Goal: Find contact information: Find contact information

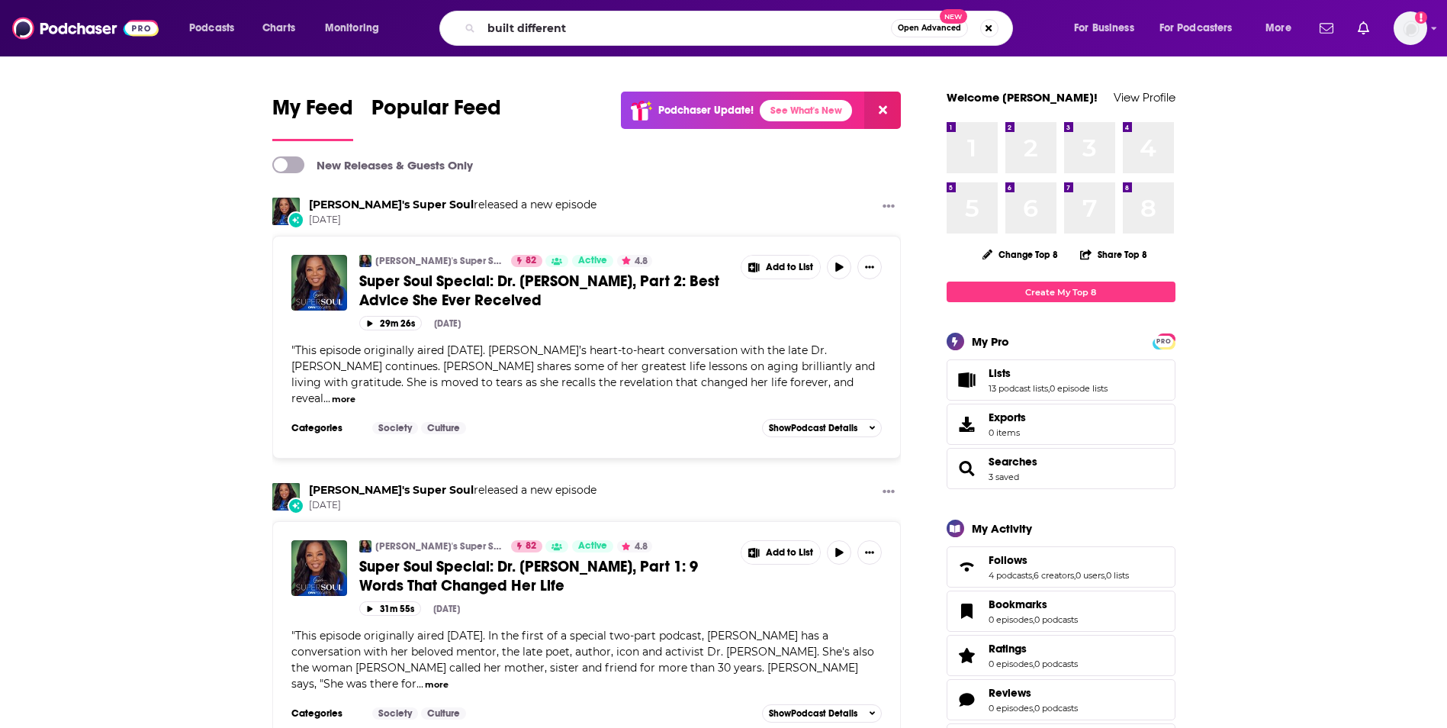
type input "built different"
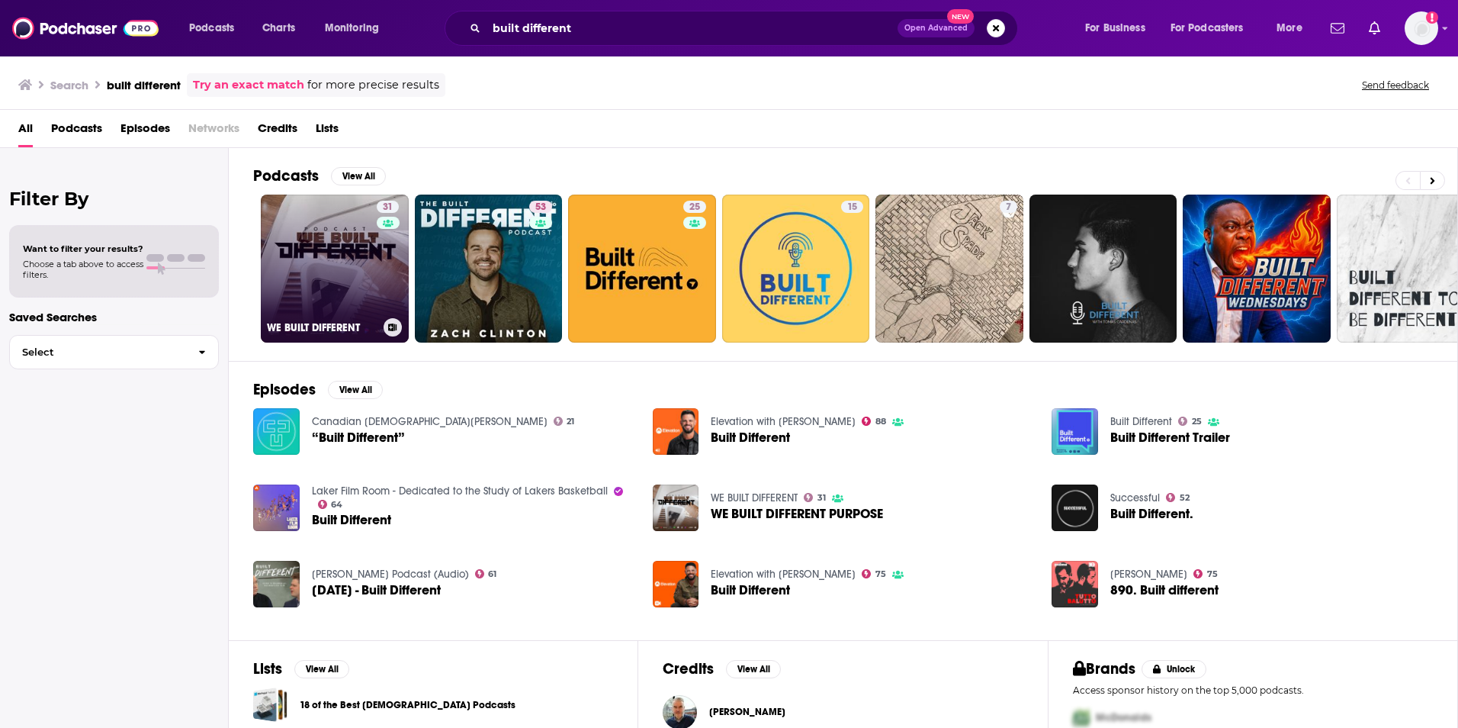
click at [356, 260] on link "31 WE BUILT DIFFERENT" at bounding box center [335, 269] width 148 height 148
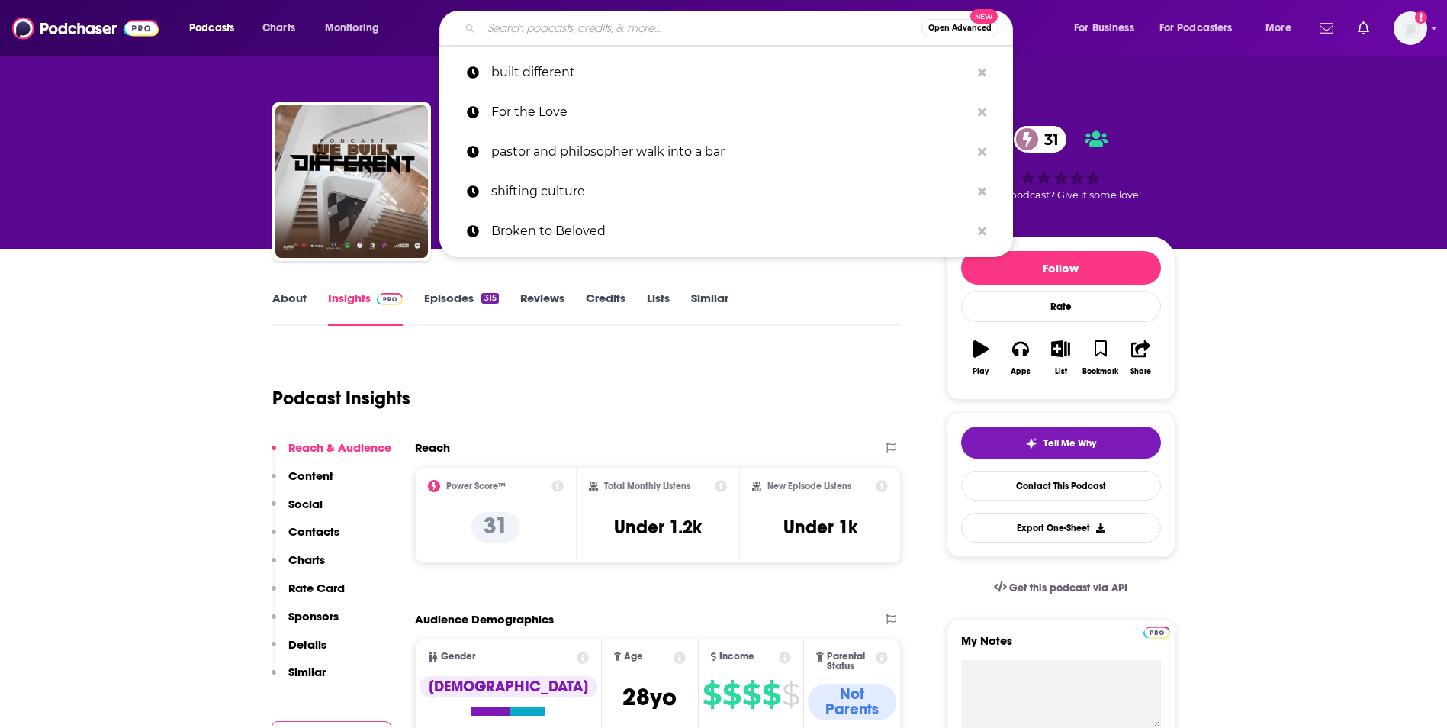
click at [520, 21] on input "Search podcasts, credits, & more..." at bounding box center [701, 28] width 440 height 24
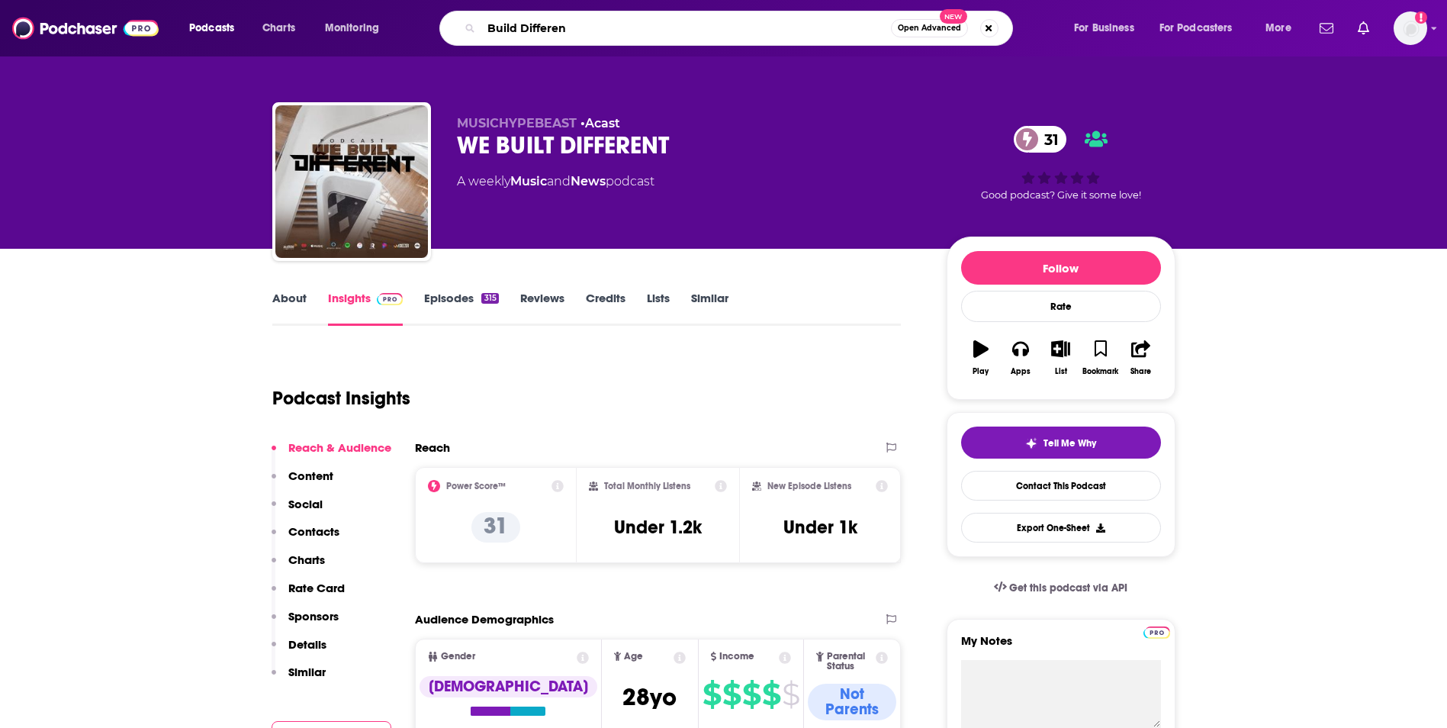
type input "Build Different"
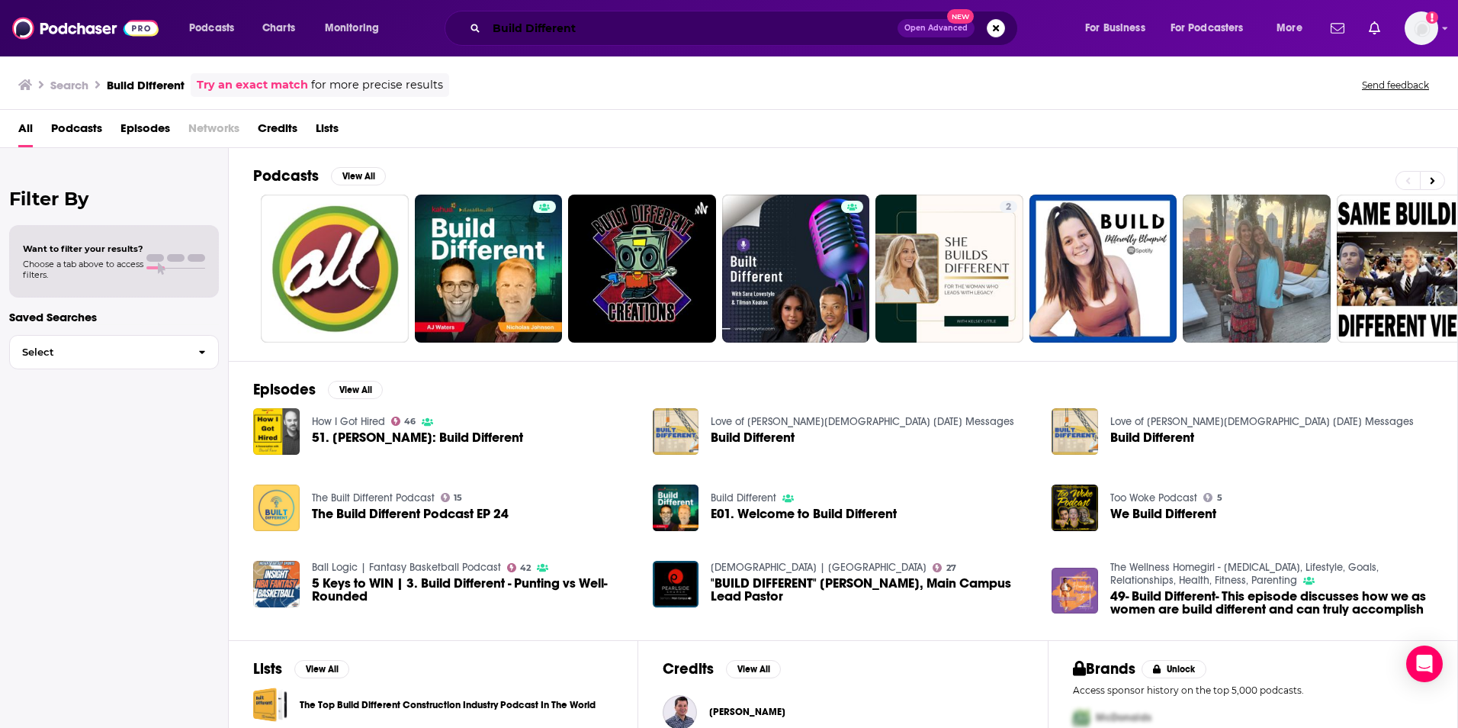
click at [615, 36] on input "Build Different" at bounding box center [692, 28] width 411 height 24
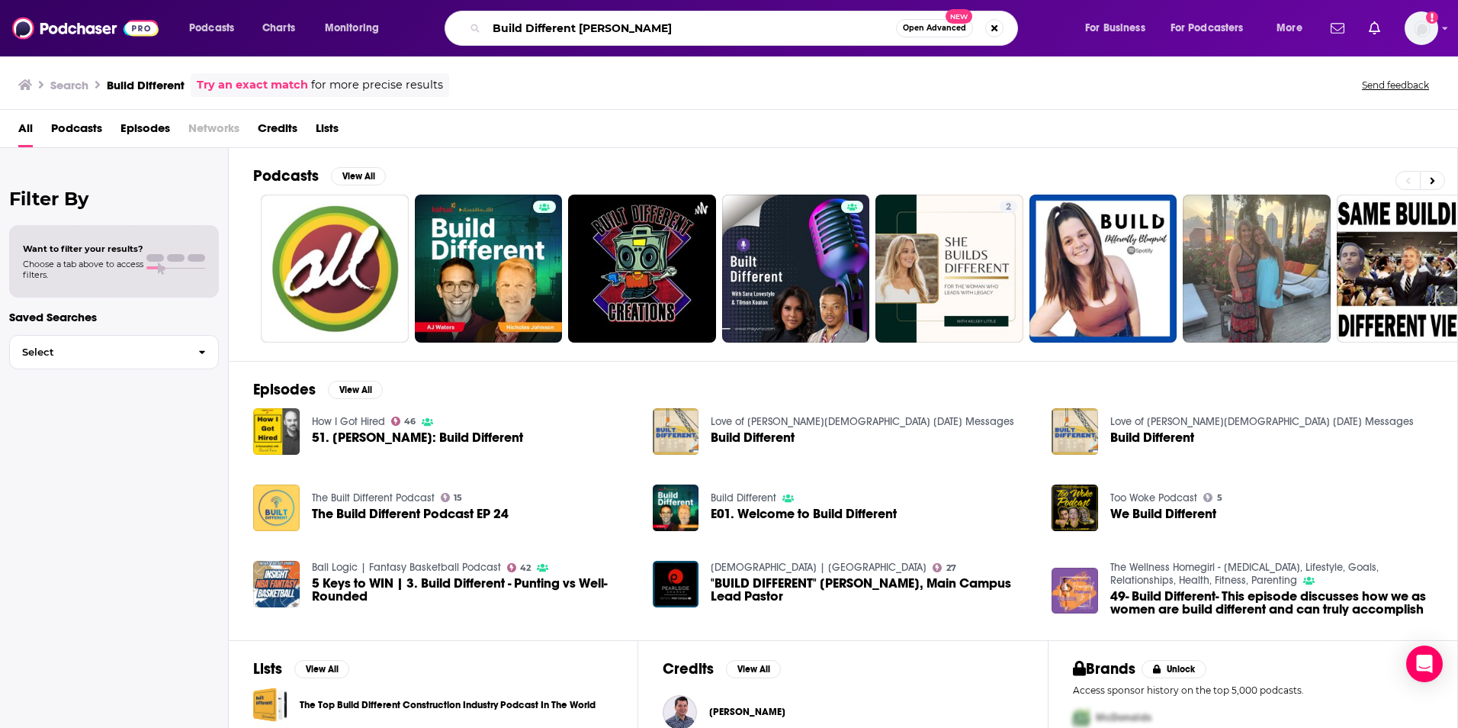
type input "Build Different [PERSON_NAME]"
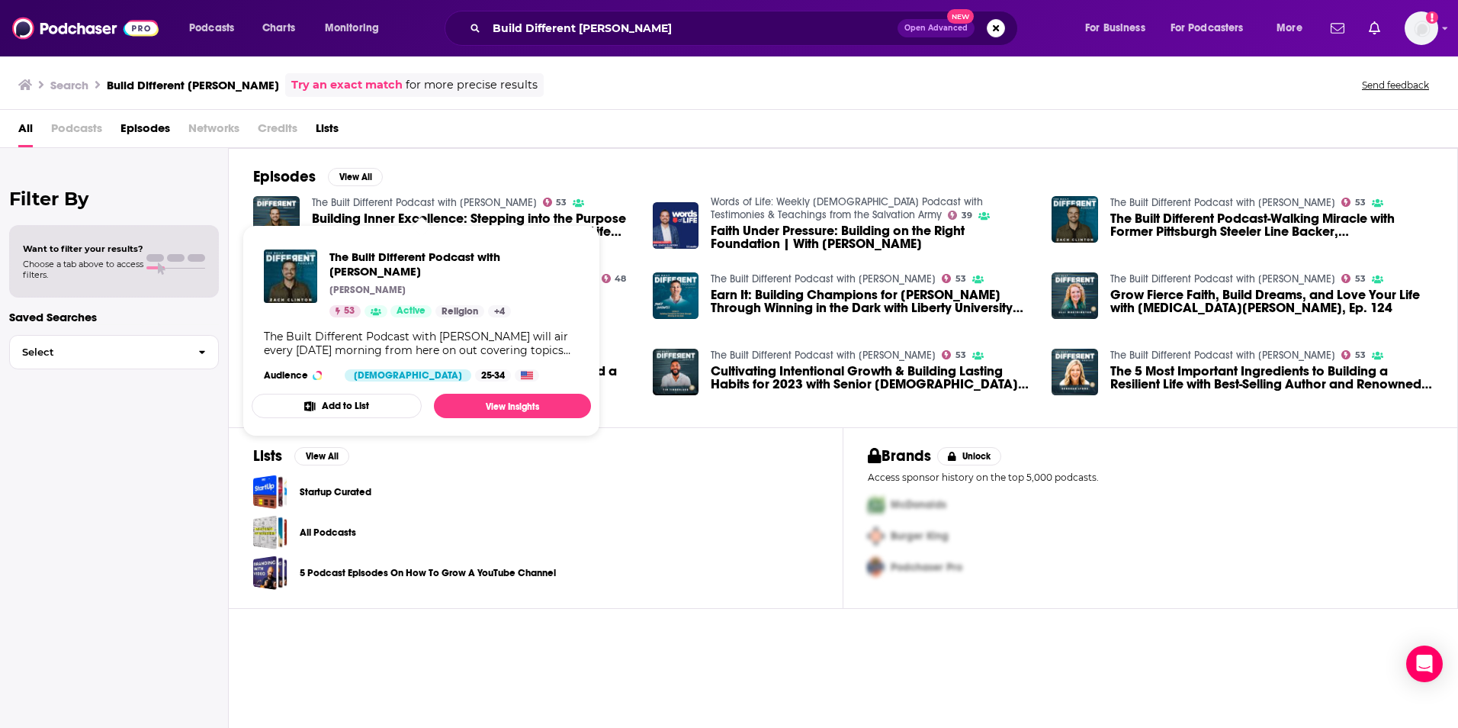
click at [357, 201] on link "The Built Different Podcast with [PERSON_NAME]" at bounding box center [424, 202] width 225 height 13
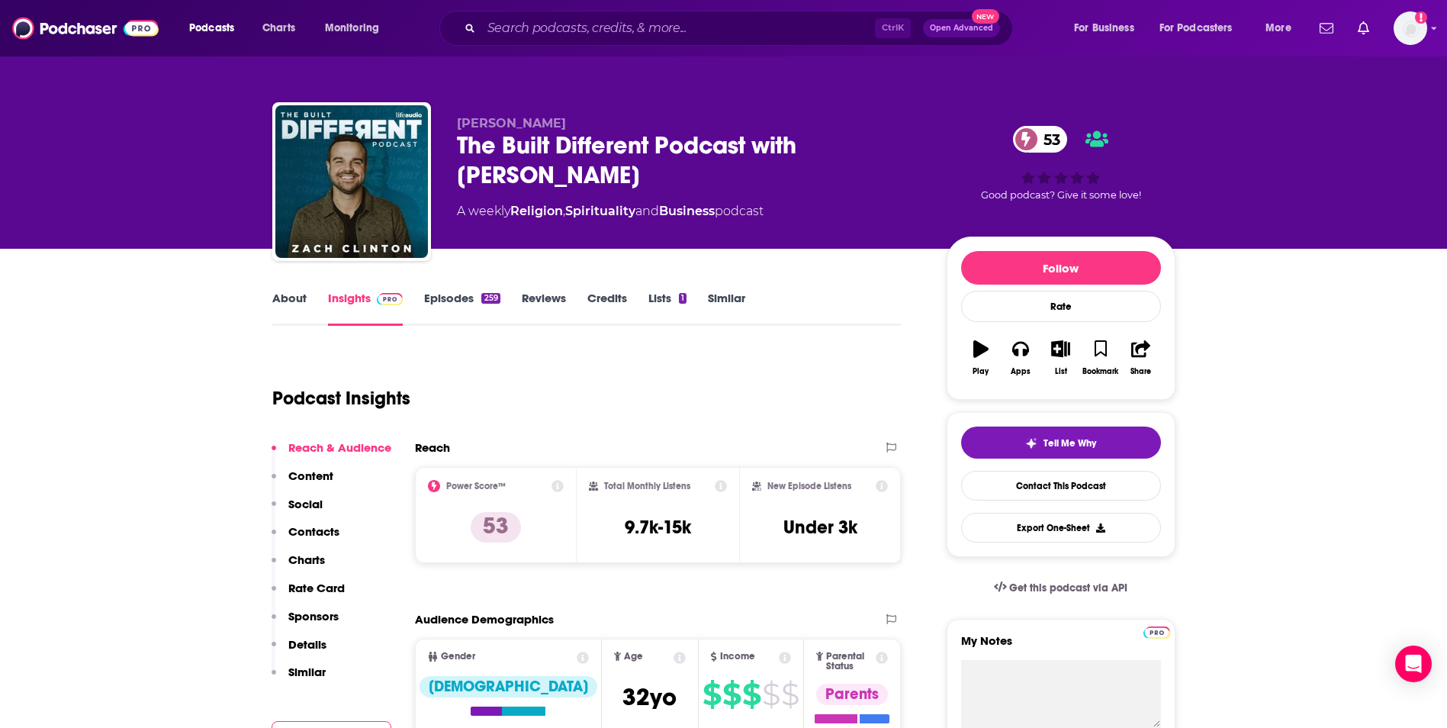
click at [294, 297] on link "About" at bounding box center [289, 308] width 34 height 35
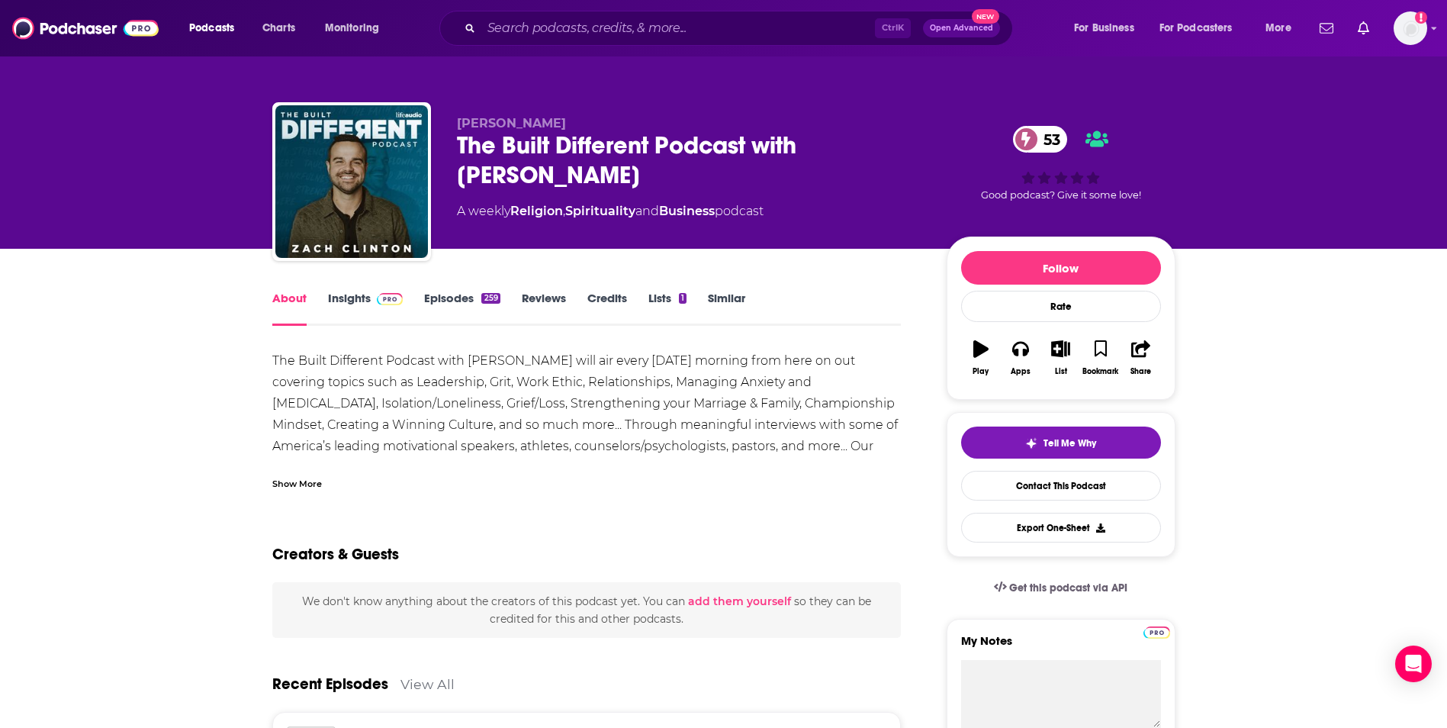
click at [338, 298] on link "Insights" at bounding box center [366, 308] width 76 height 35
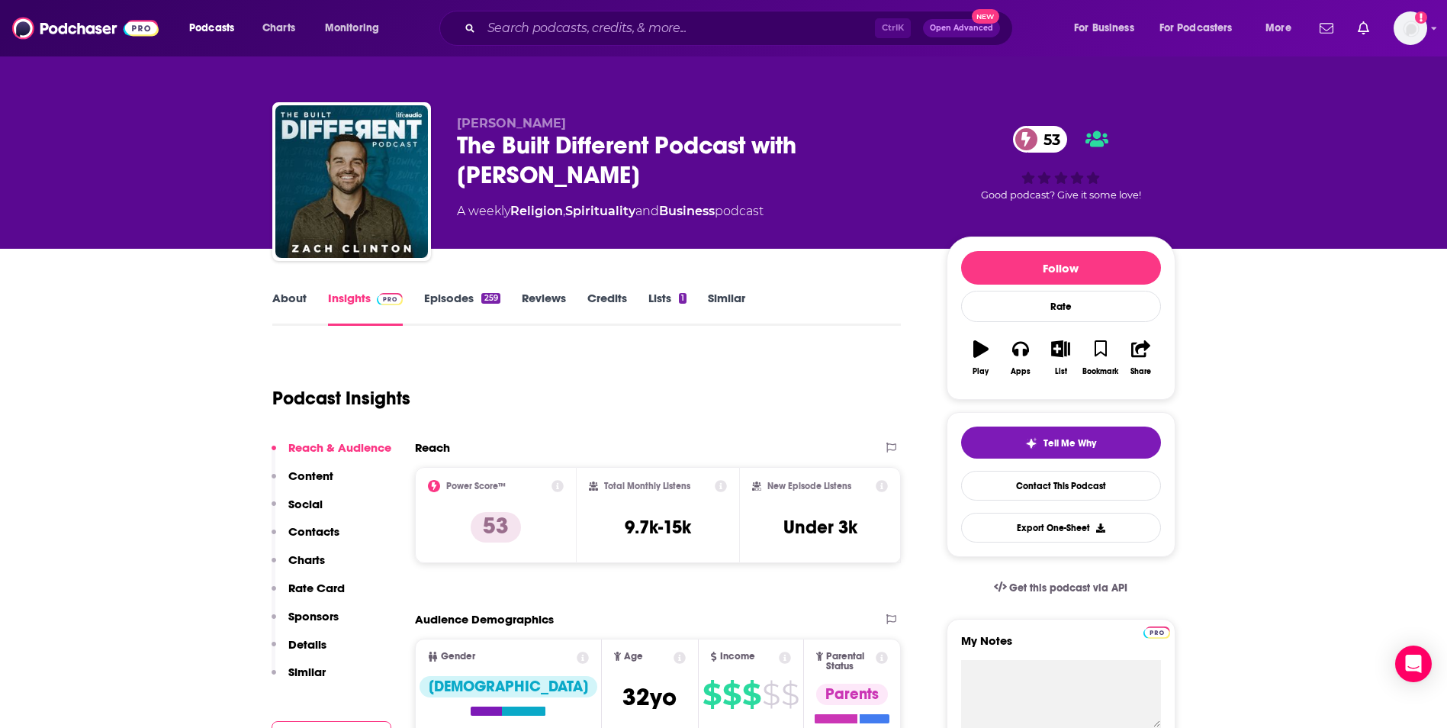
click at [436, 303] on link "Episodes 259" at bounding box center [462, 308] width 76 height 35
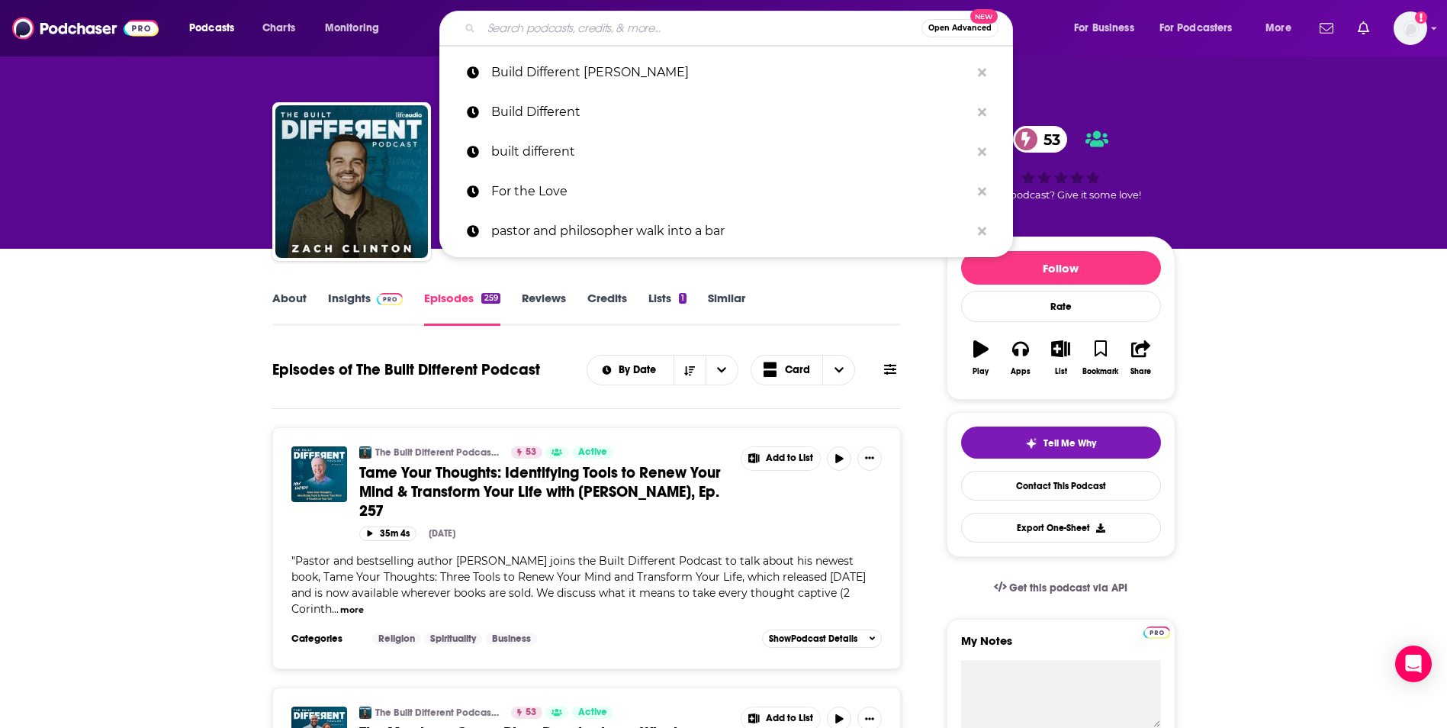
click at [539, 27] on input "Search podcasts, credits, & more..." at bounding box center [701, 28] width 440 height 24
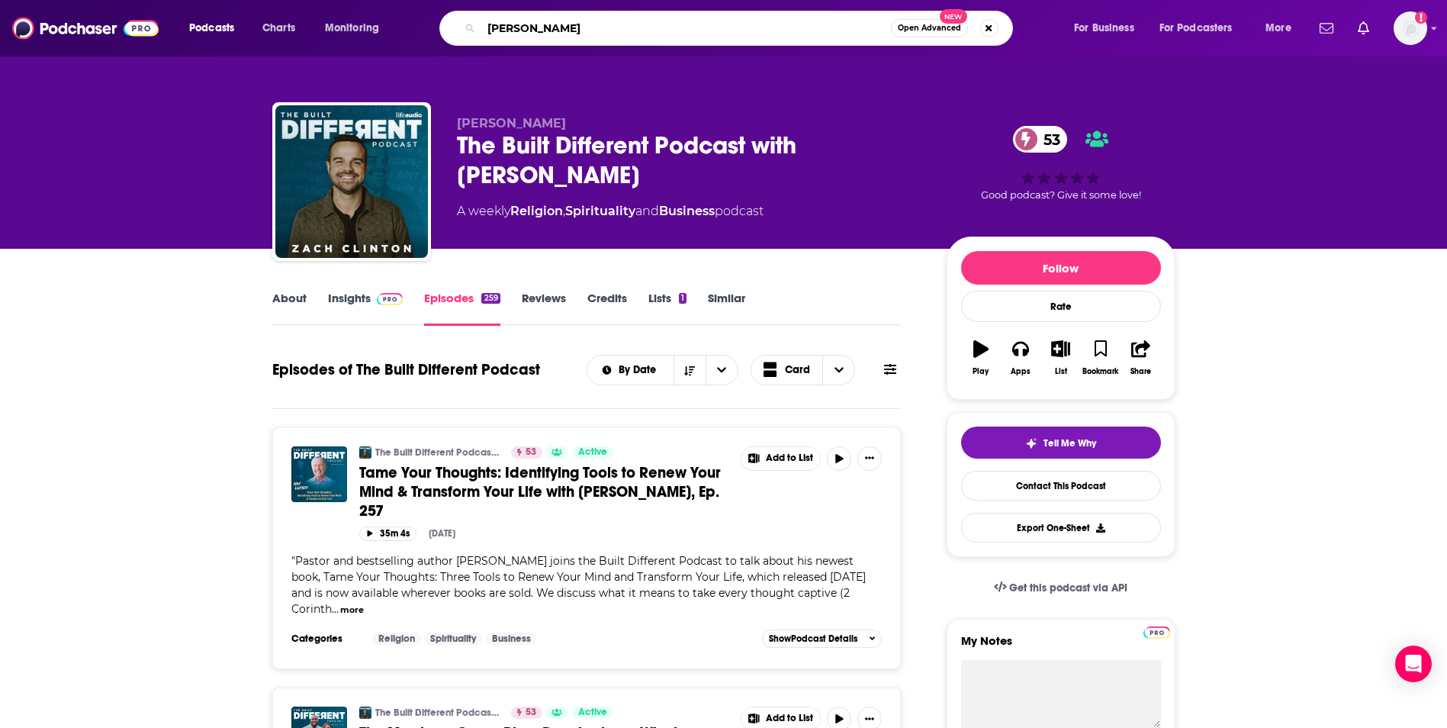
type input "[PERSON_NAME]"
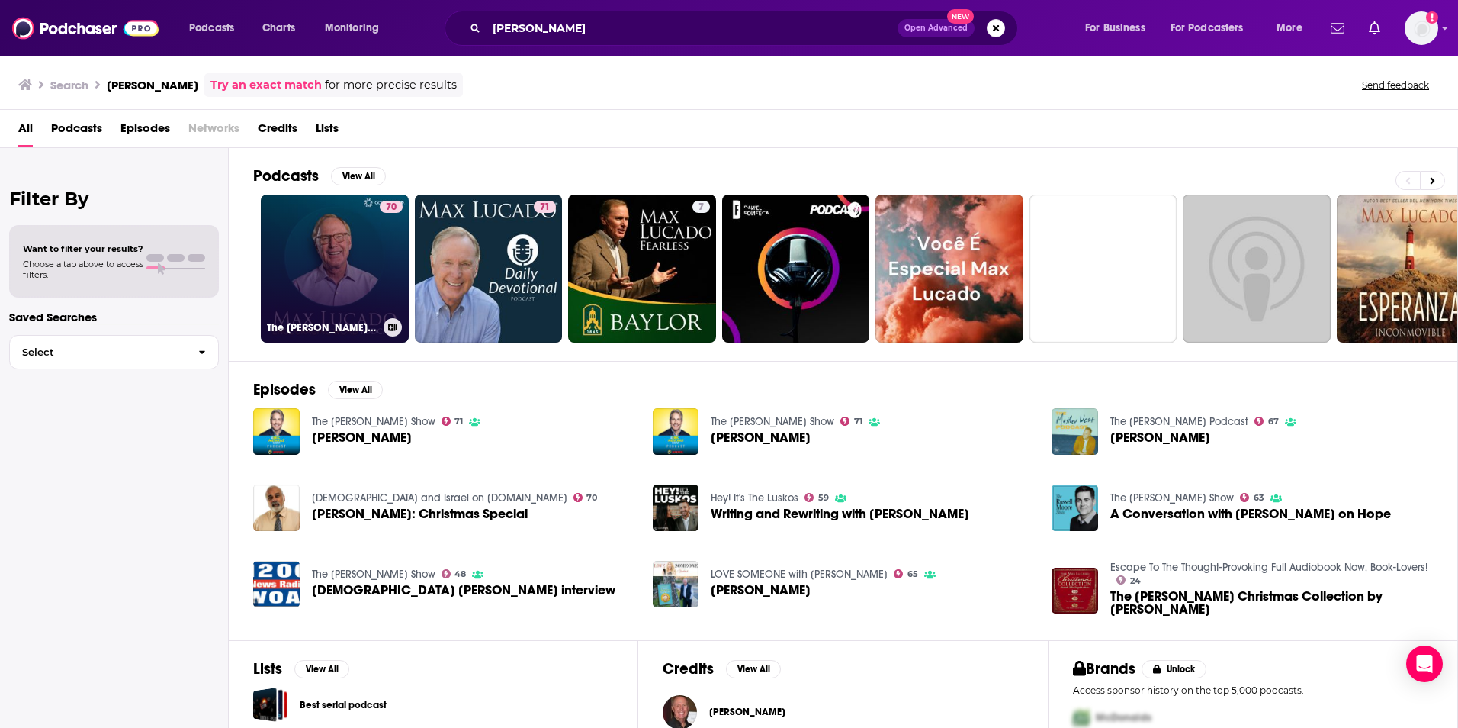
click at [367, 267] on link "70 The [PERSON_NAME] Encouraging Word Podcast" at bounding box center [335, 269] width 148 height 148
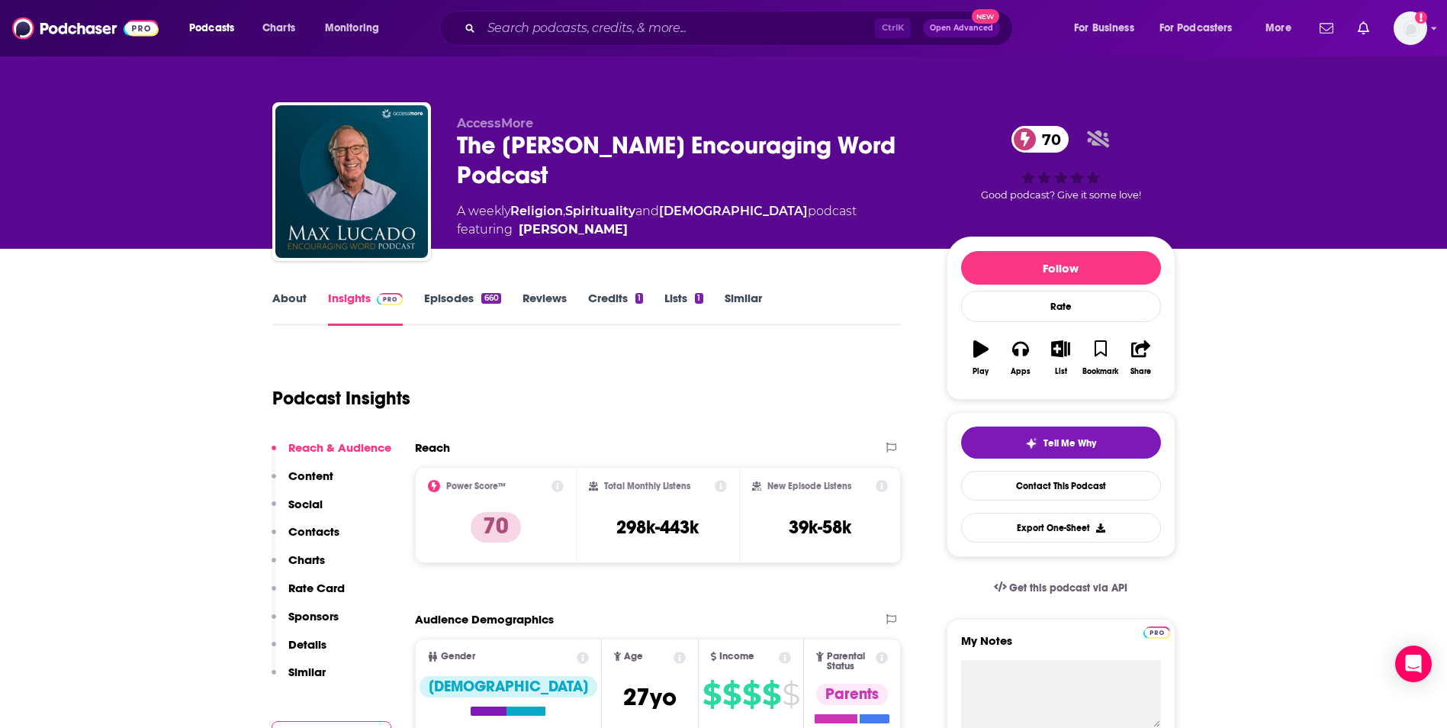
click at [303, 301] on link "About" at bounding box center [289, 308] width 34 height 35
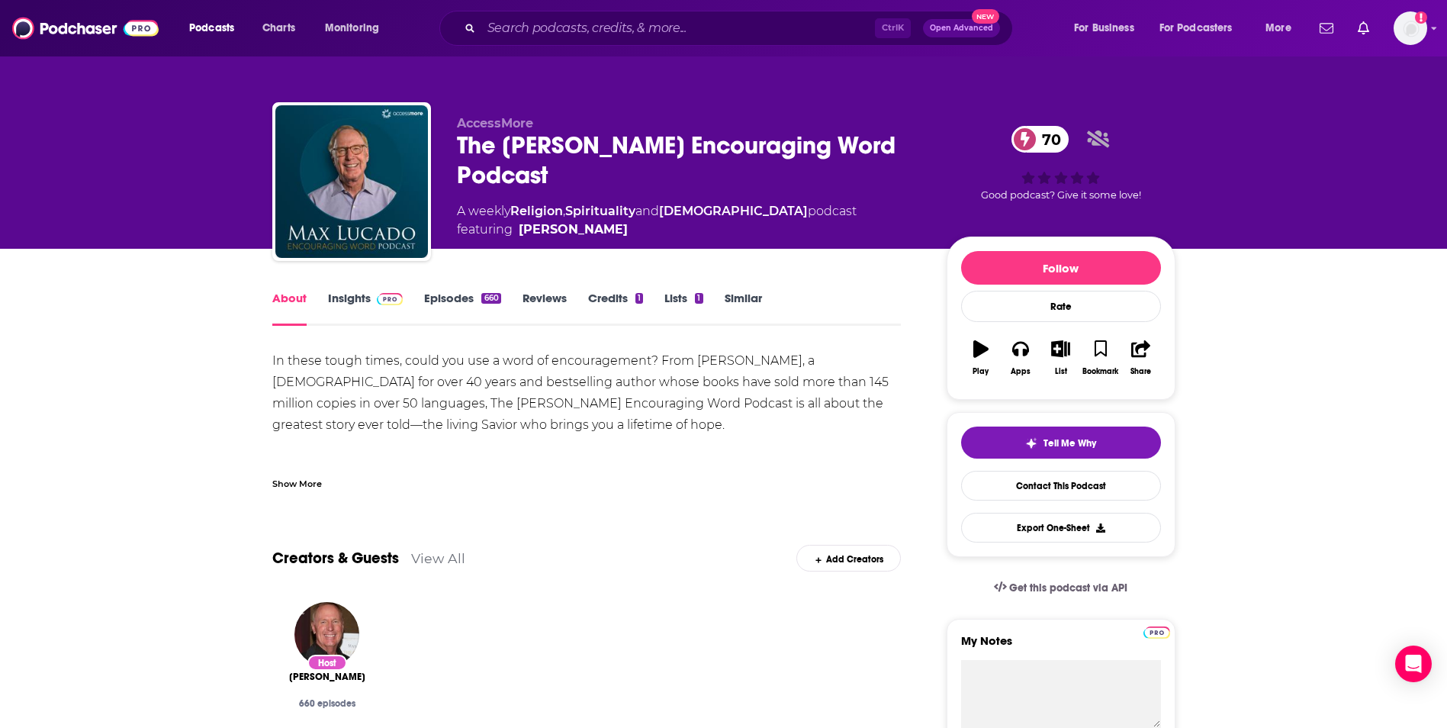
click at [342, 298] on link "Insights" at bounding box center [366, 308] width 76 height 35
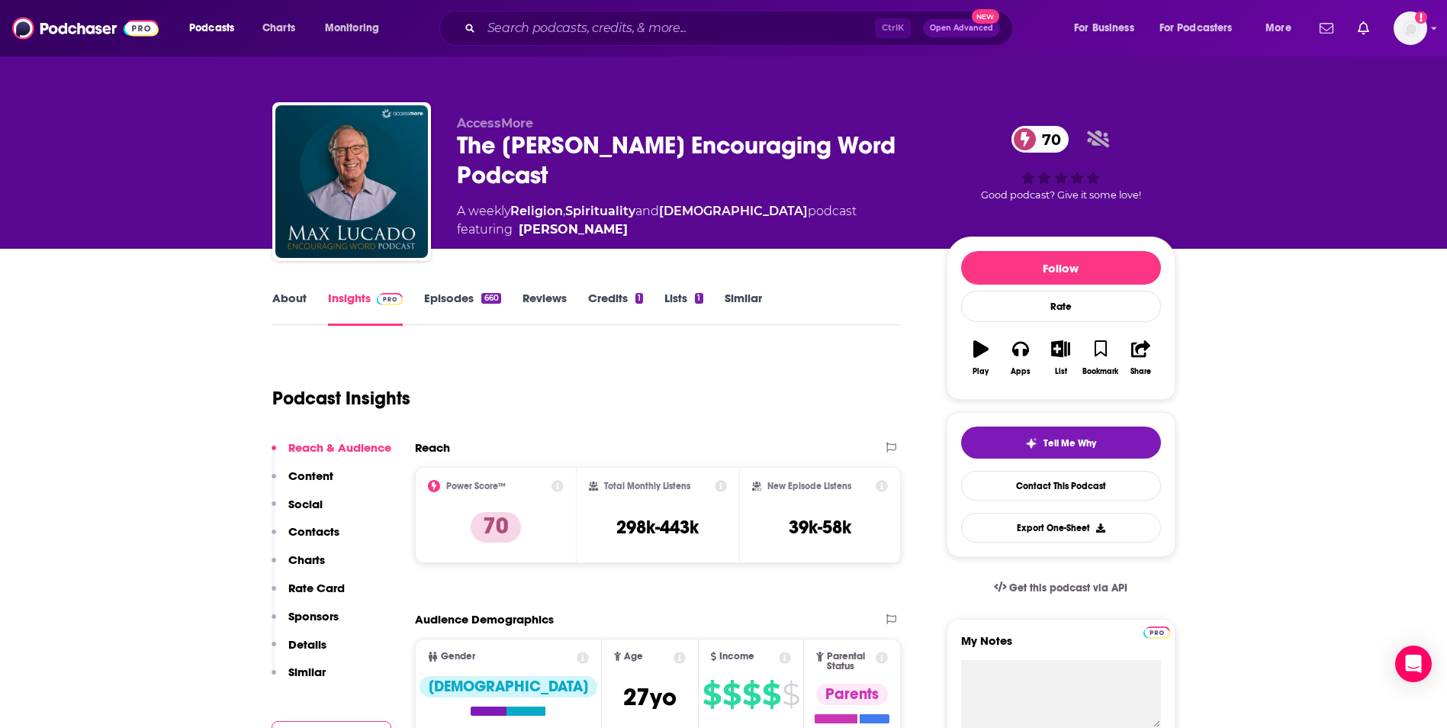
click at [434, 301] on link "Episodes 660" at bounding box center [462, 308] width 76 height 35
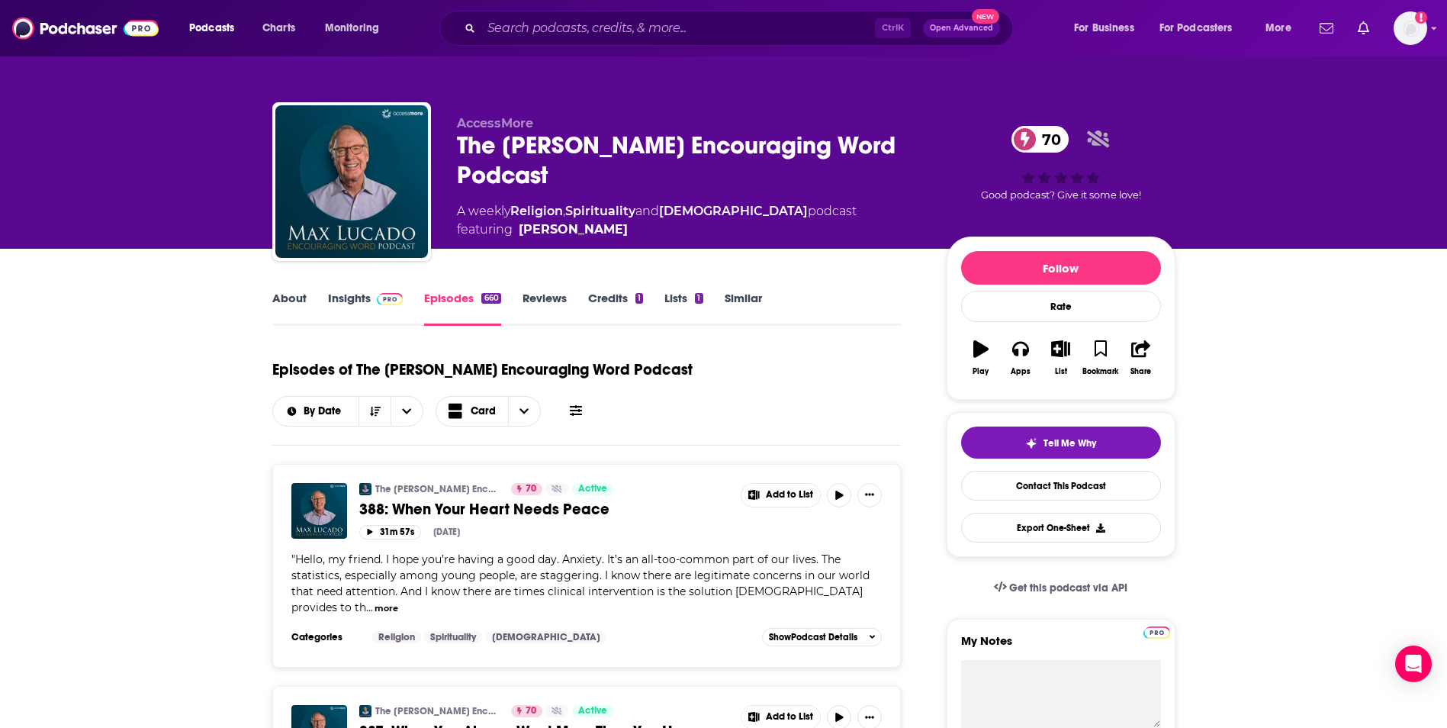
click at [349, 297] on link "Insights" at bounding box center [366, 308] width 76 height 35
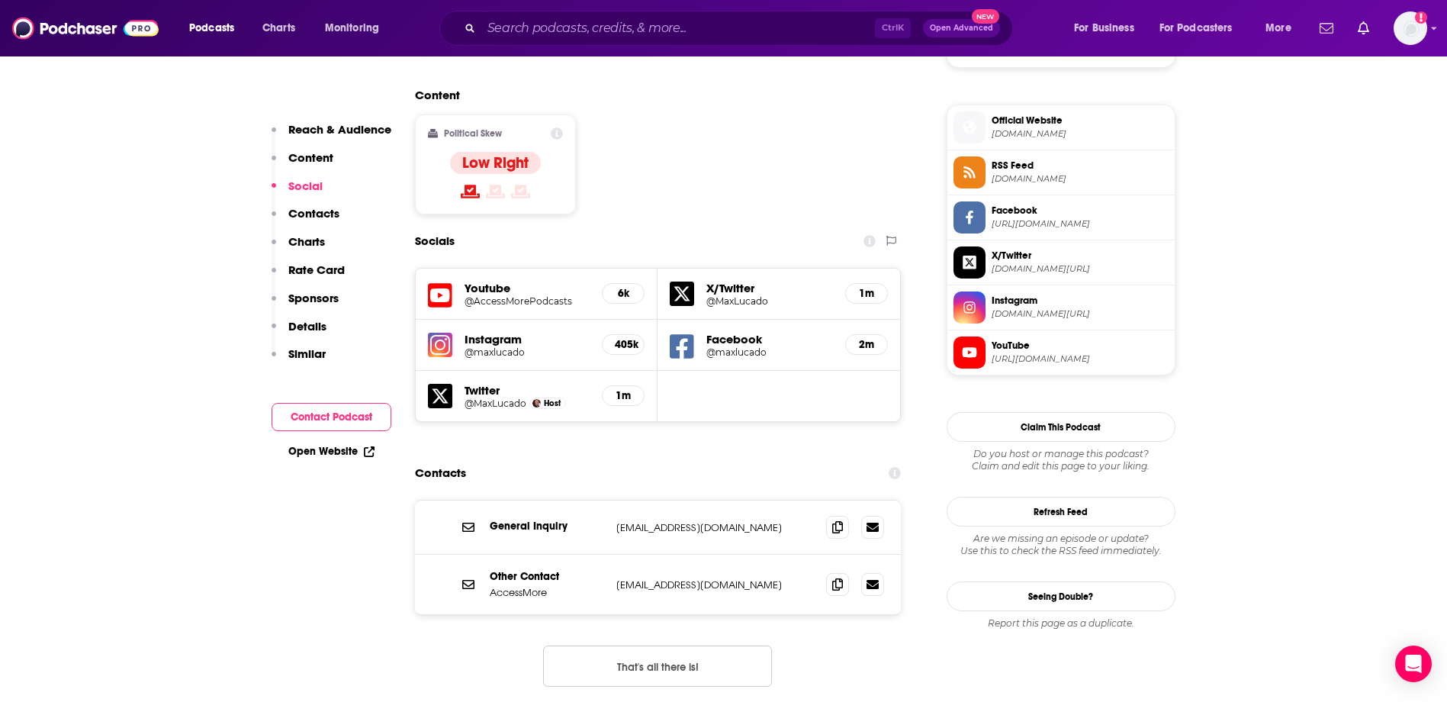
scroll to position [1220, 0]
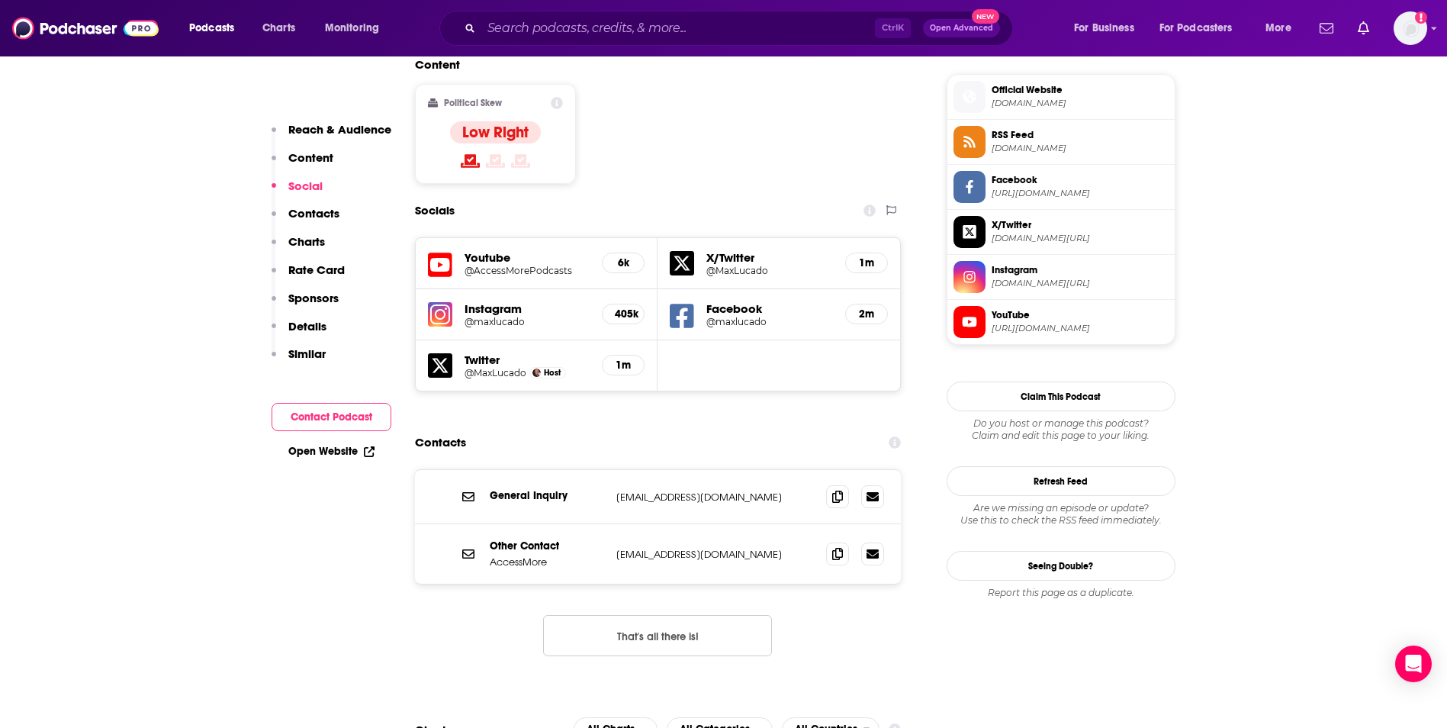
click at [736, 490] on p "[EMAIL_ADDRESS][DOMAIN_NAME]" at bounding box center [715, 496] width 198 height 13
copy div "[EMAIL_ADDRESS][DOMAIN_NAME] [EMAIL_ADDRESS][DOMAIN_NAME]"
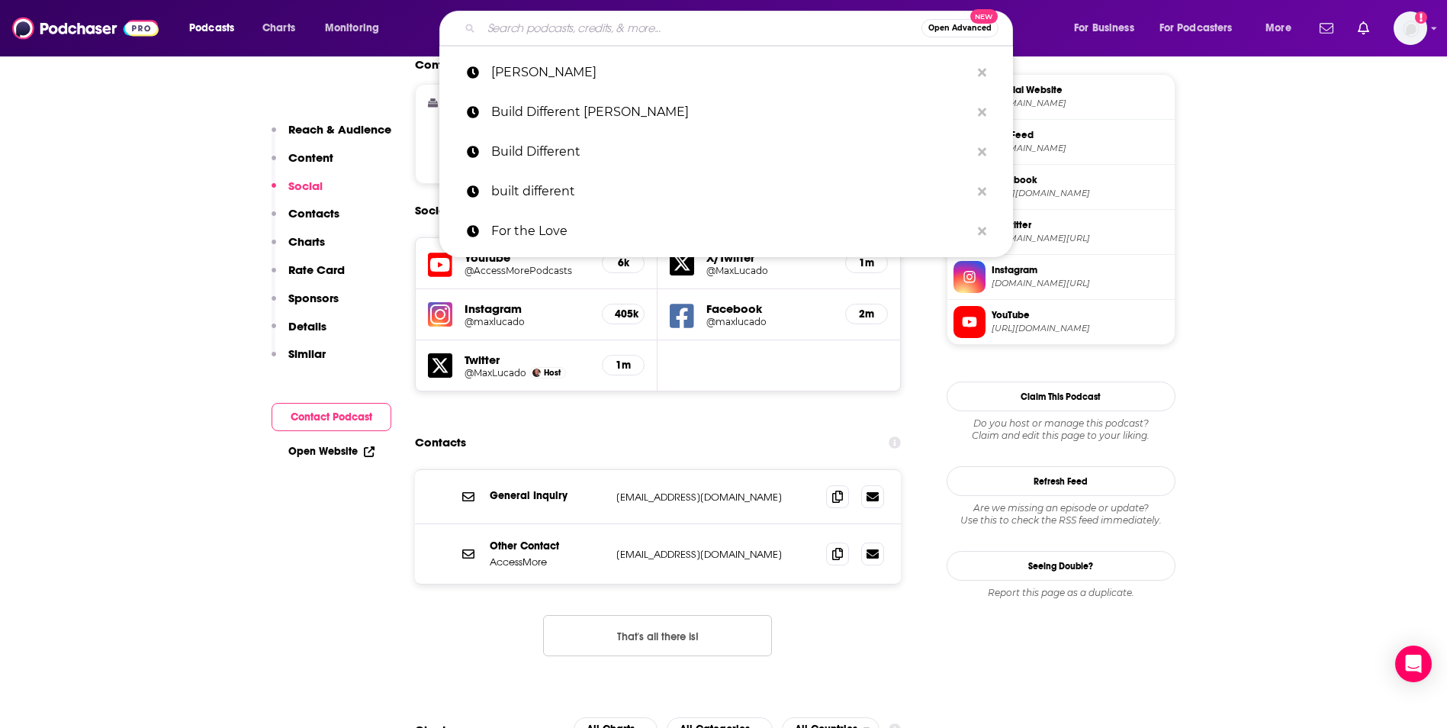
click at [503, 22] on input "Search podcasts, credits, & more..." at bounding box center [701, 28] width 440 height 24
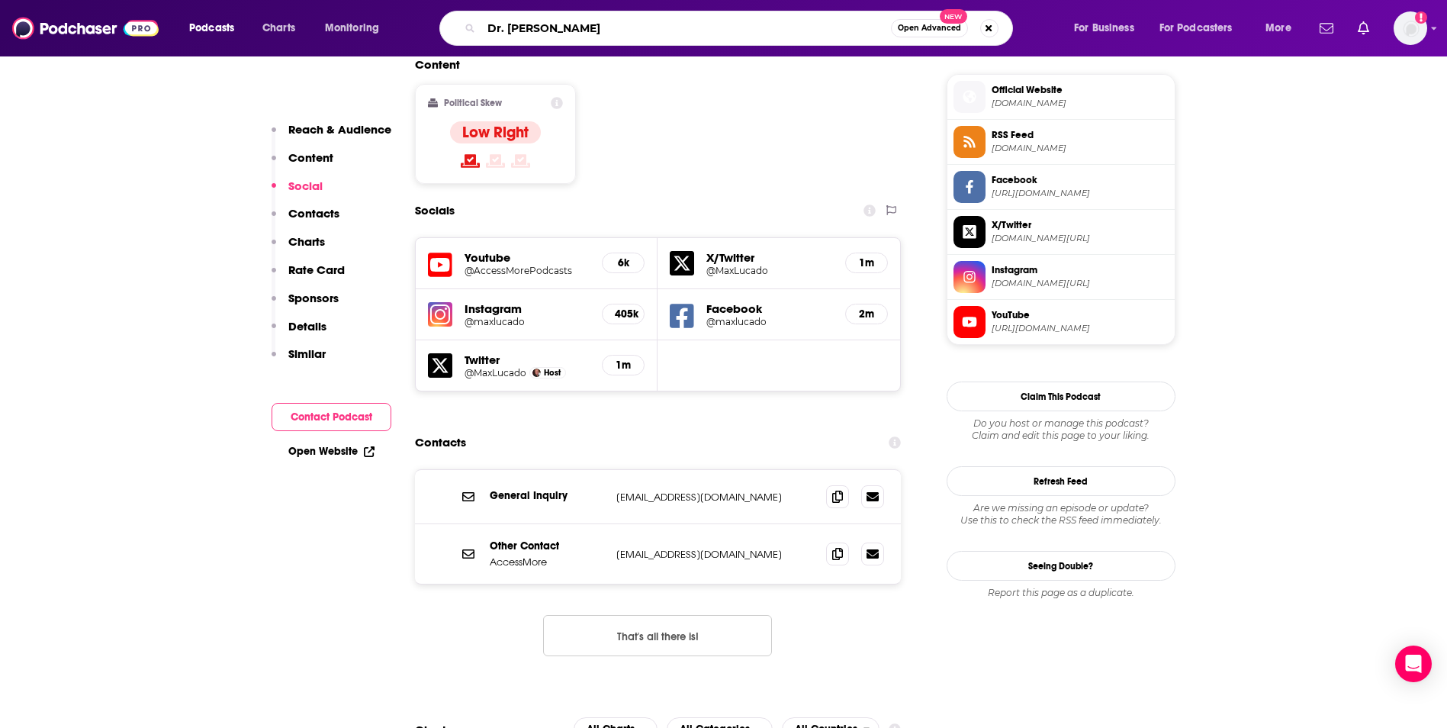
type input "Dr. [PERSON_NAME]"
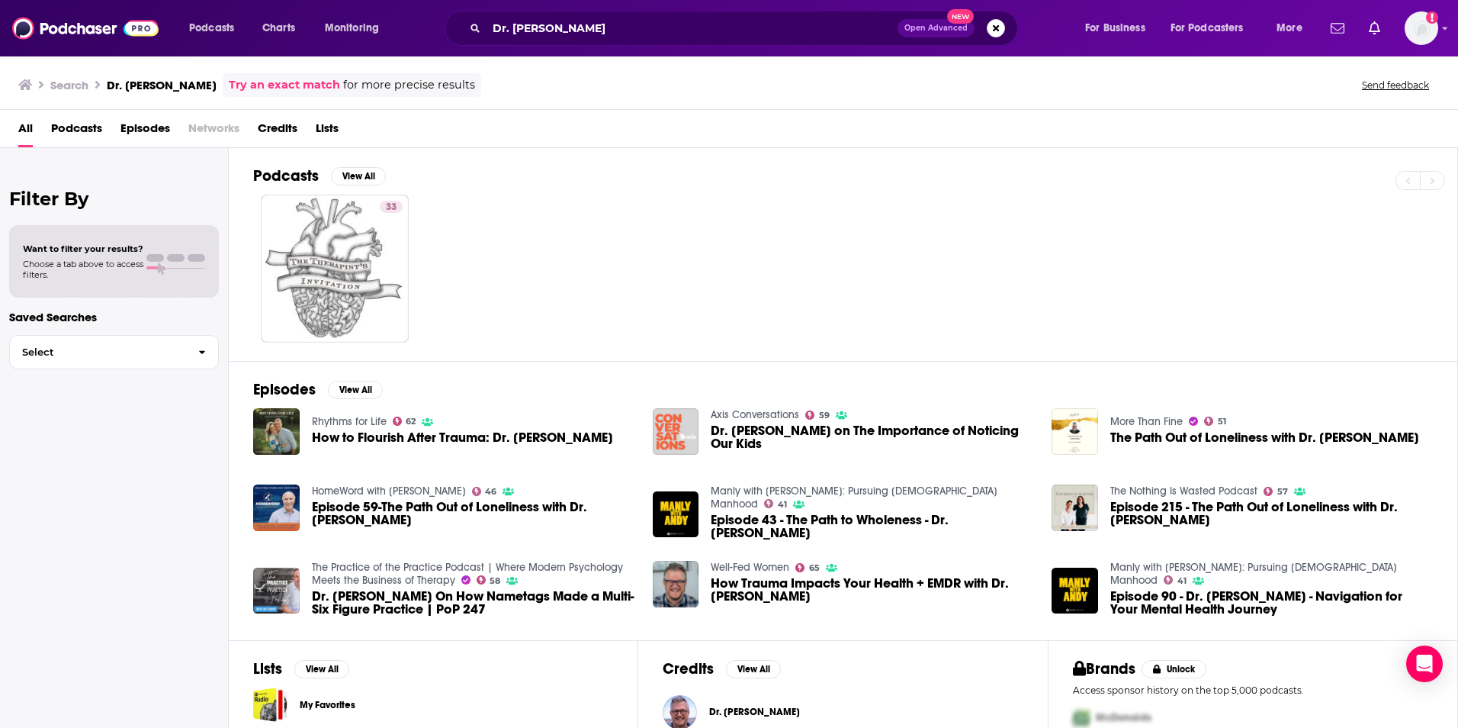
click at [419, 436] on span "How to Flourish After Trauma: Dr. [PERSON_NAME]" at bounding box center [462, 437] width 301 height 13
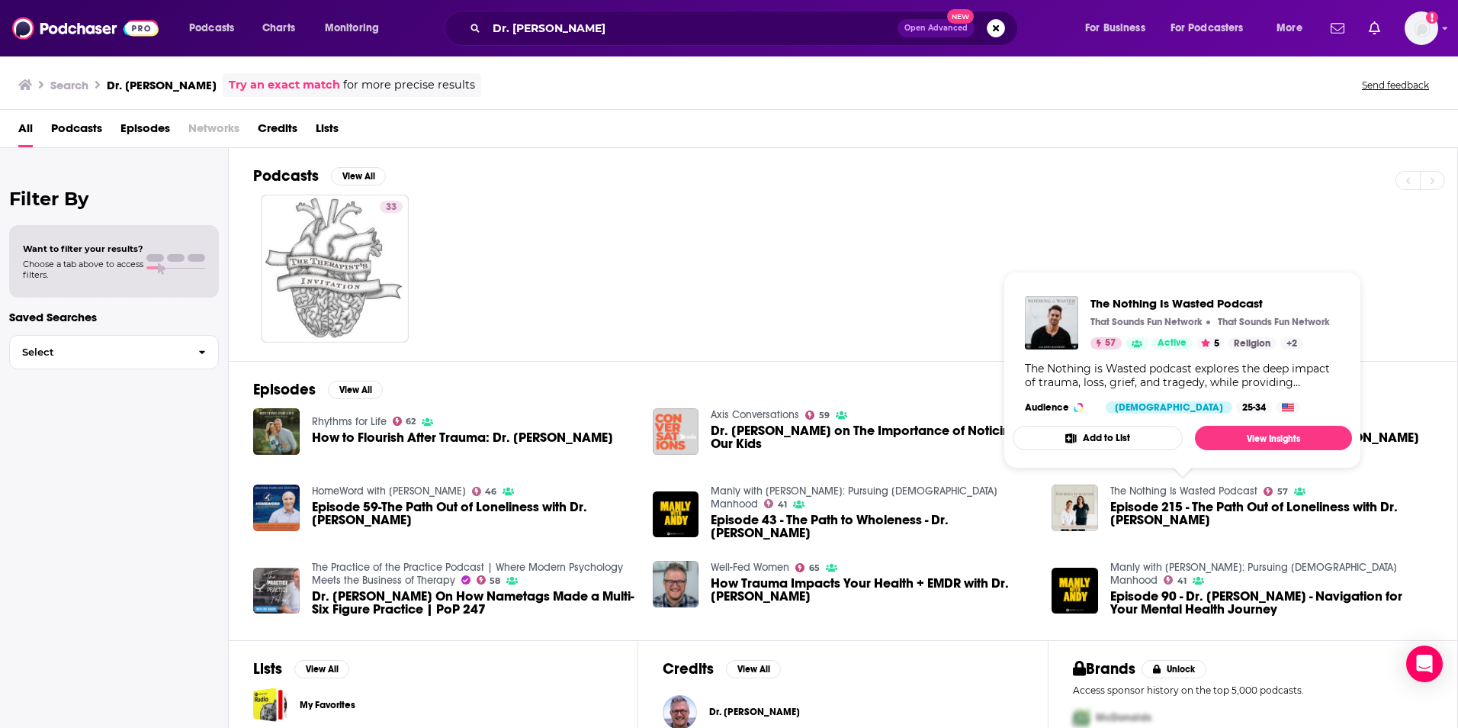
click at [1136, 490] on link "The Nothing Is Wasted Podcast" at bounding box center [1184, 490] width 147 height 13
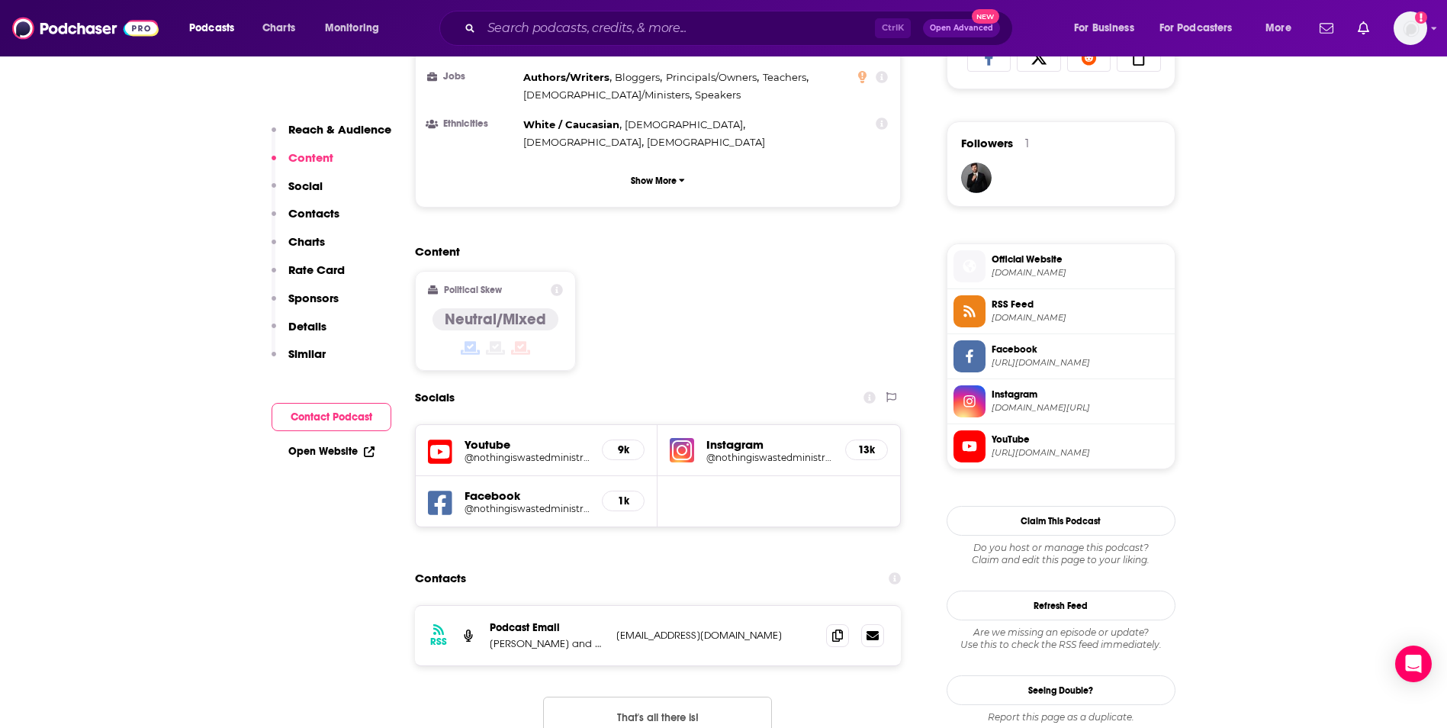
scroll to position [1098, 0]
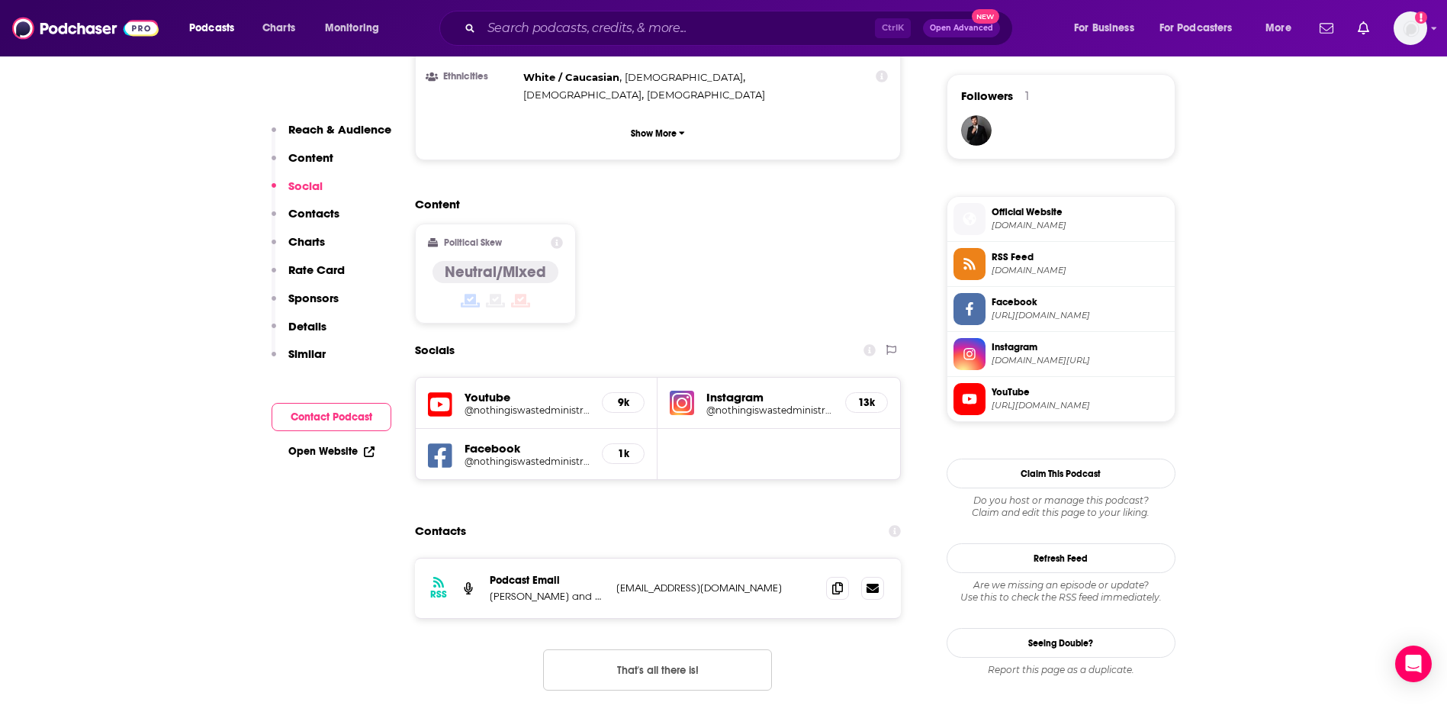
click at [739, 581] on p "[EMAIL_ADDRESS][DOMAIN_NAME]" at bounding box center [715, 587] width 198 height 13
copy div "[EMAIL_ADDRESS][DOMAIN_NAME] [EMAIL_ADDRESS][DOMAIN_NAME]"
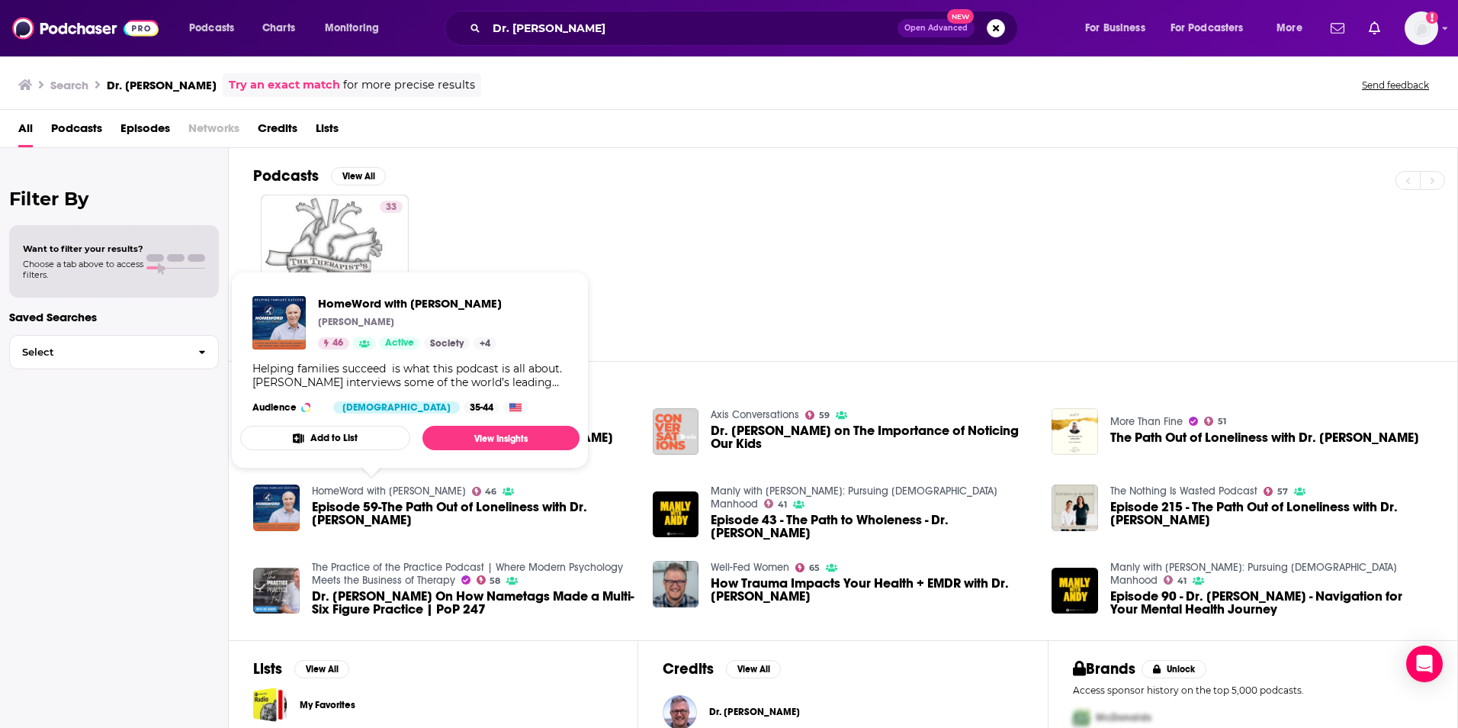
click at [352, 490] on link "HomeWord with [PERSON_NAME]" at bounding box center [389, 490] width 154 height 13
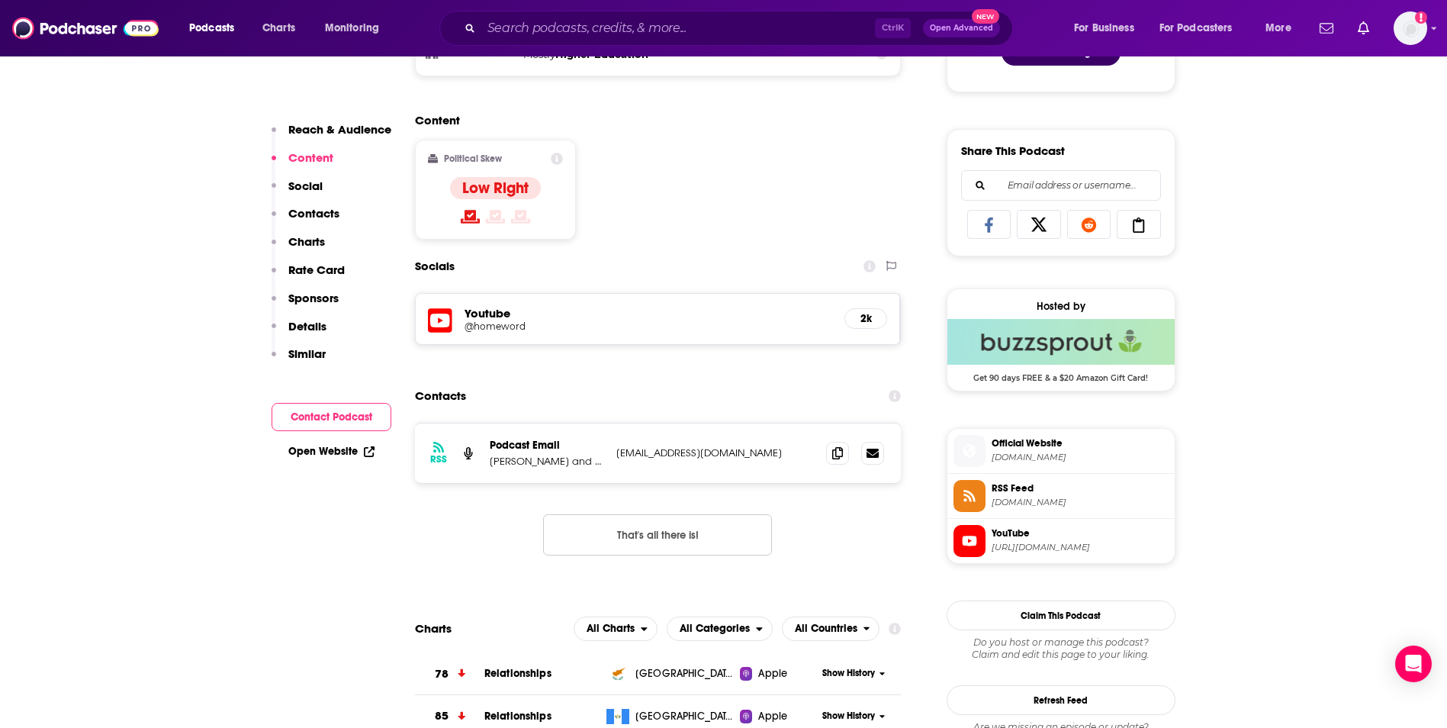
scroll to position [915, 0]
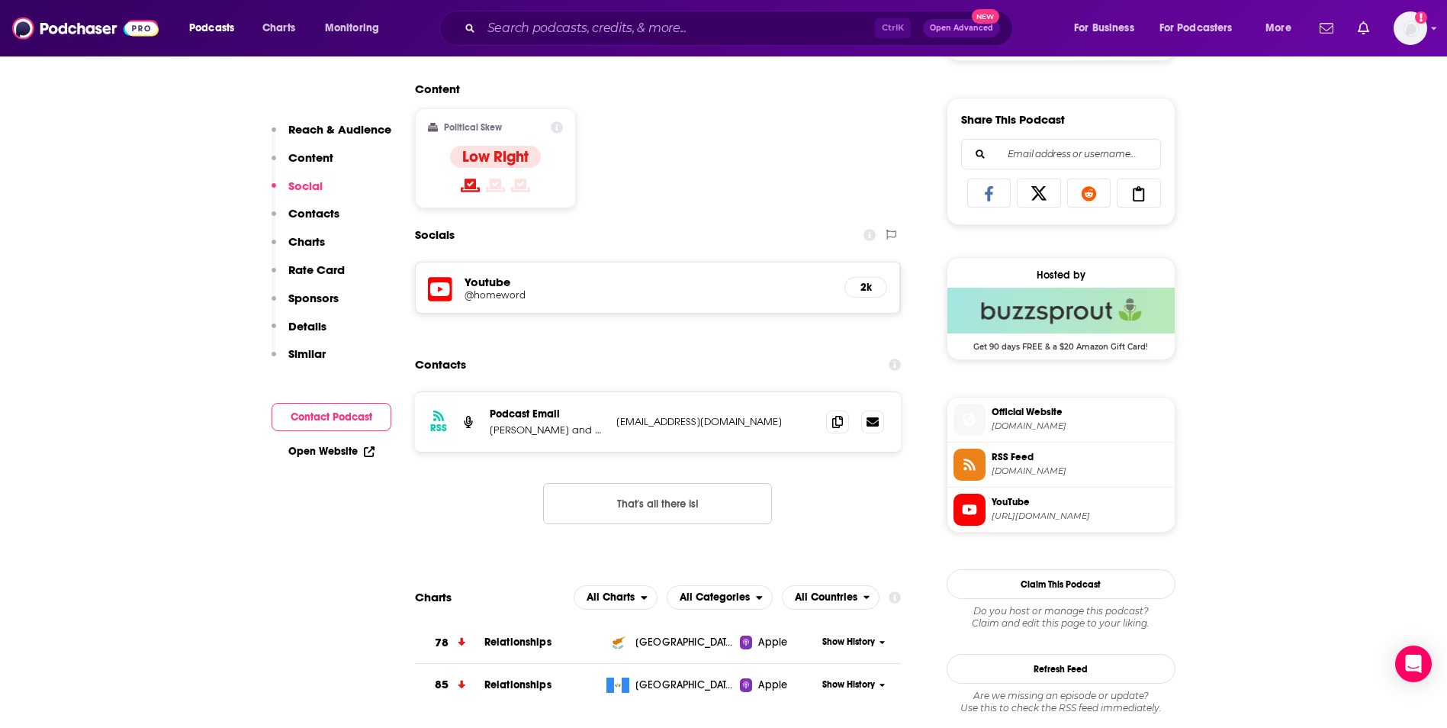
click at [756, 420] on p "[EMAIL_ADDRESS][DOMAIN_NAME]" at bounding box center [715, 421] width 198 height 13
copy div "[EMAIL_ADDRESS][DOMAIN_NAME] [EMAIL_ADDRESS][DOMAIN_NAME]"
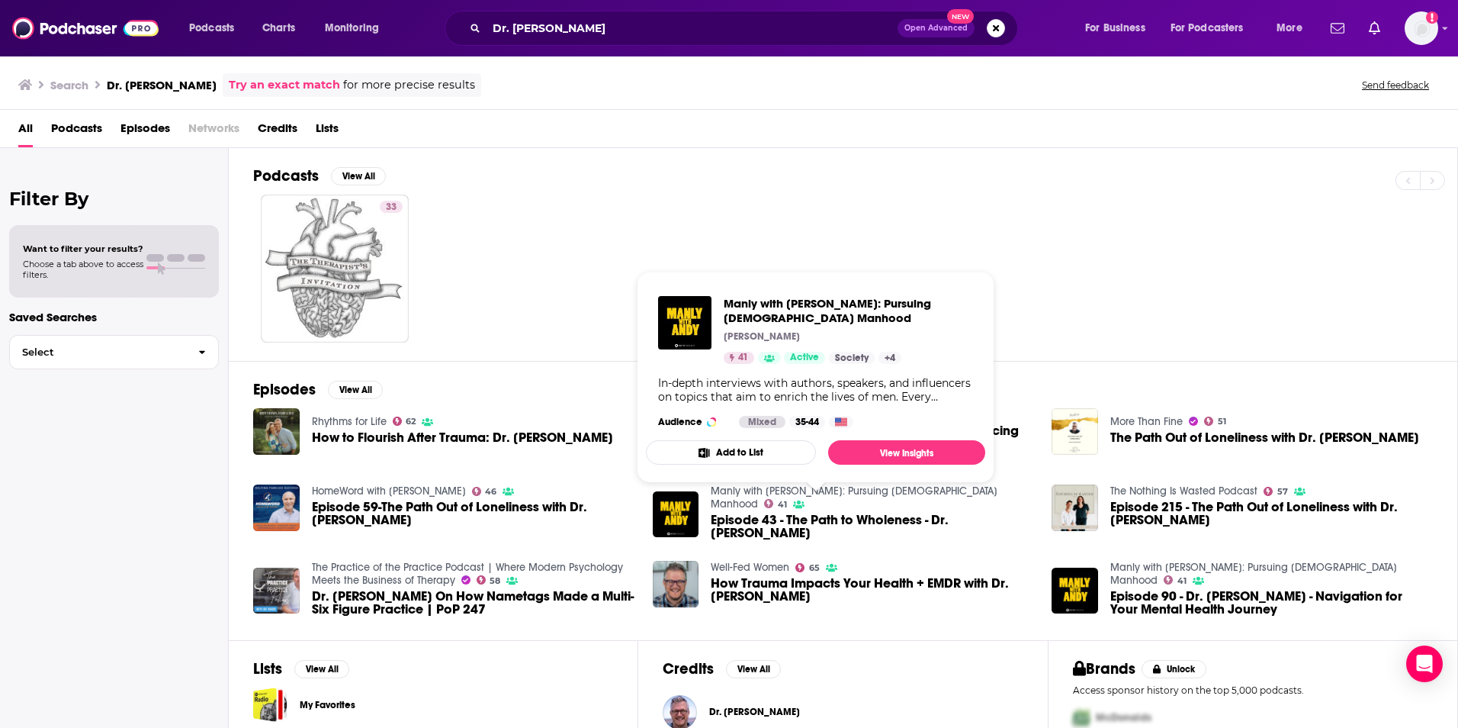
click at [783, 488] on link "Manly with [PERSON_NAME]: Pursuing [DEMOGRAPHIC_DATA] Manhood" at bounding box center [854, 497] width 287 height 26
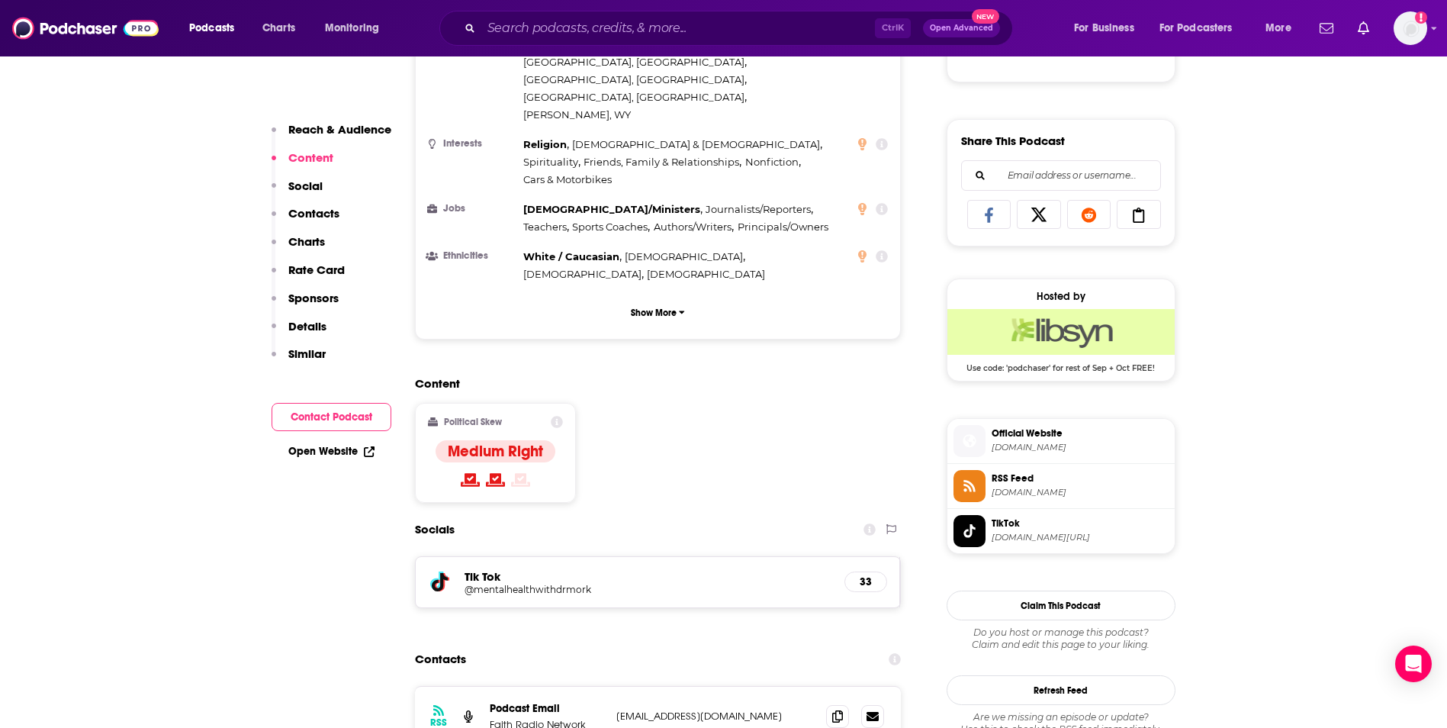
scroll to position [915, 0]
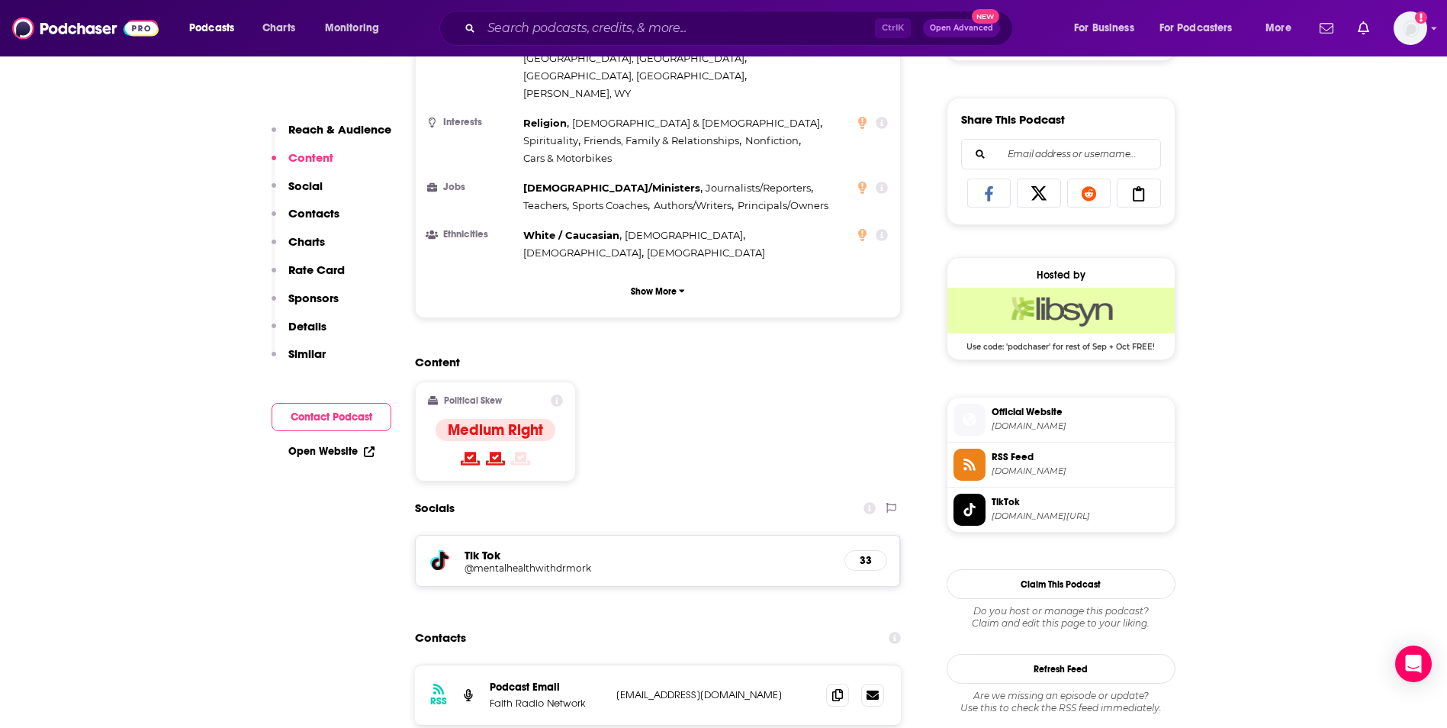
click at [741, 688] on p "[EMAIL_ADDRESS][DOMAIN_NAME]" at bounding box center [715, 694] width 198 height 13
copy div "[EMAIL_ADDRESS][DOMAIN_NAME] [EMAIL_ADDRESS][DOMAIN_NAME]"
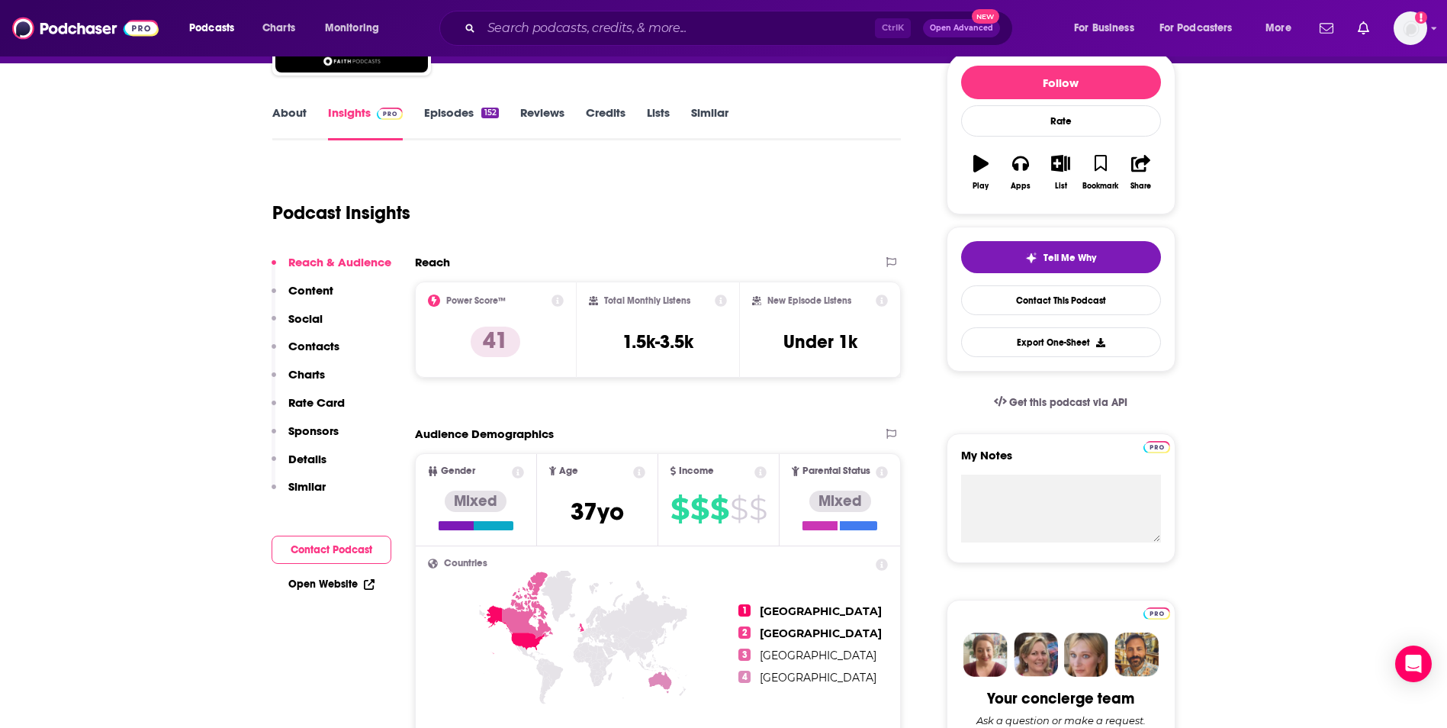
scroll to position [0, 0]
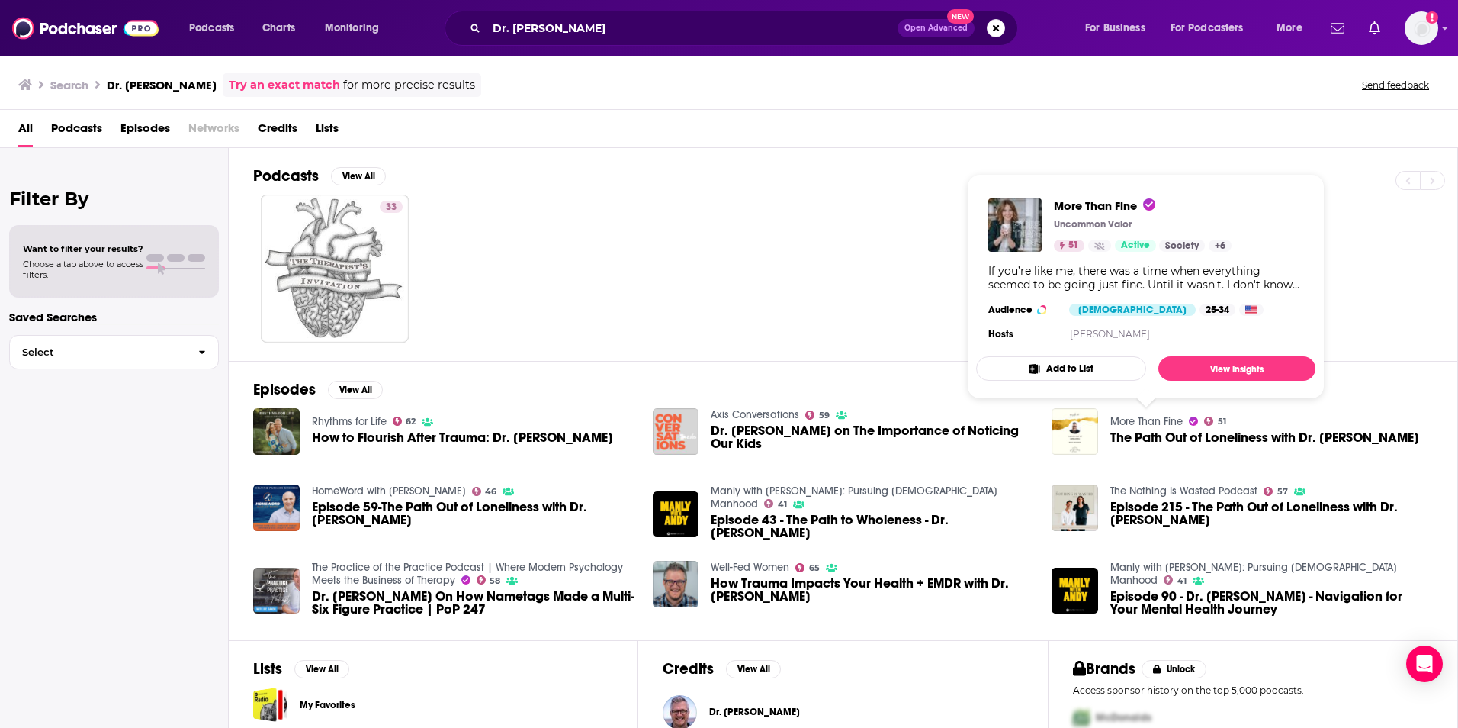
click at [1127, 420] on link "More Than Fine" at bounding box center [1147, 421] width 72 height 13
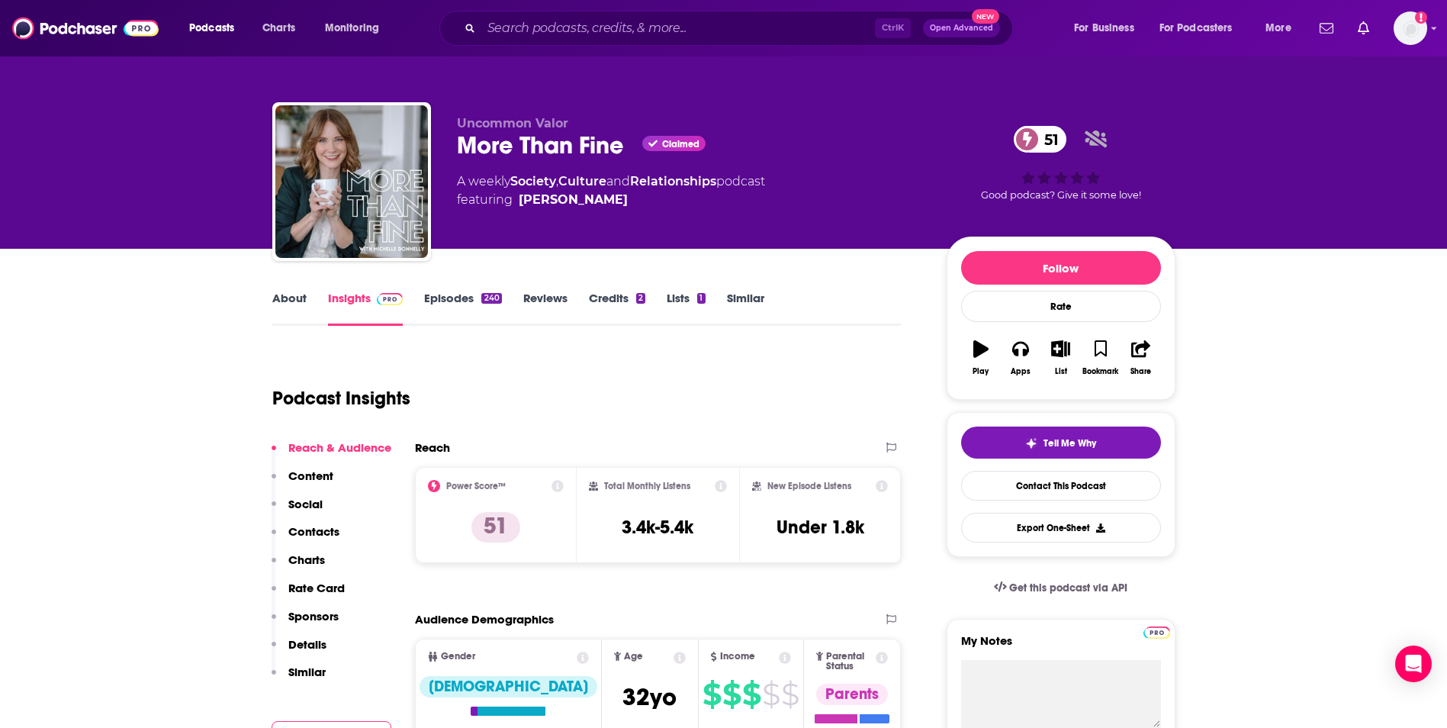
click at [292, 305] on link "About" at bounding box center [289, 308] width 34 height 35
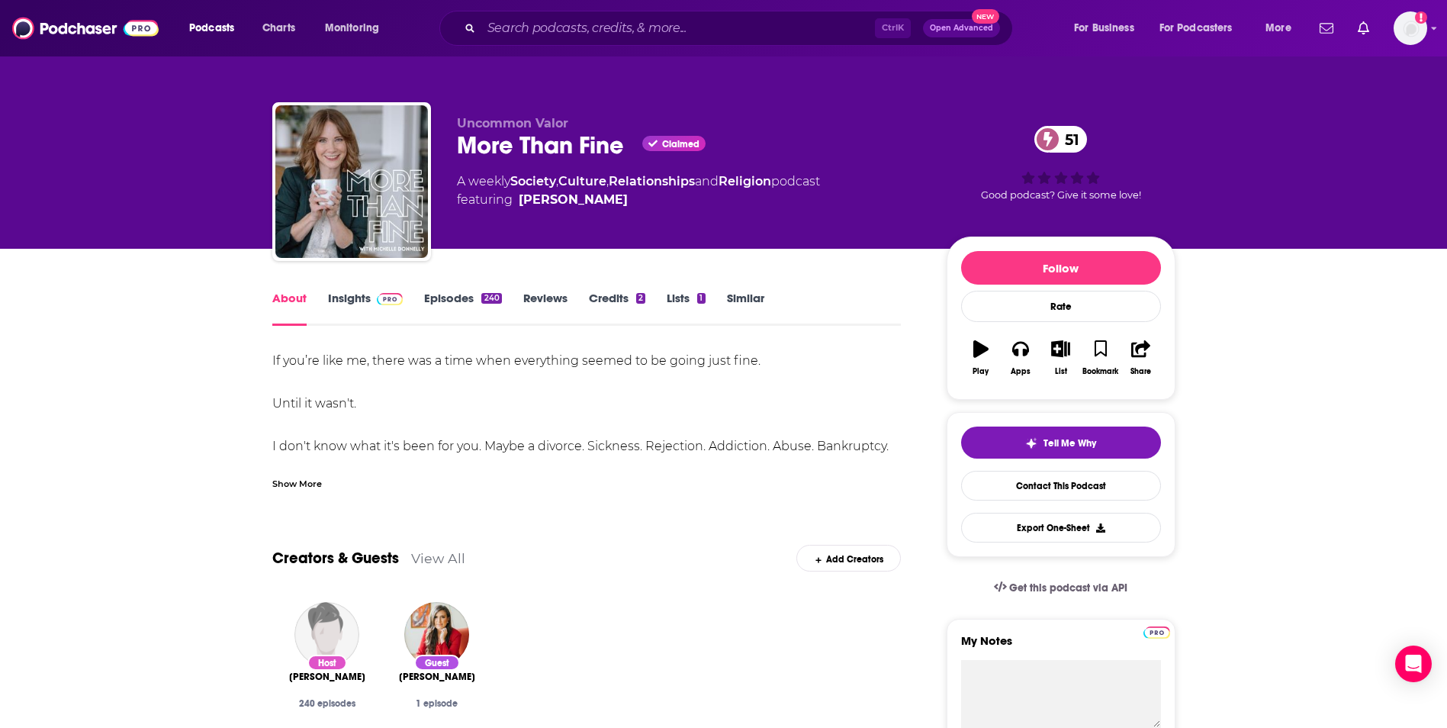
click at [333, 303] on link "Insights" at bounding box center [366, 308] width 76 height 35
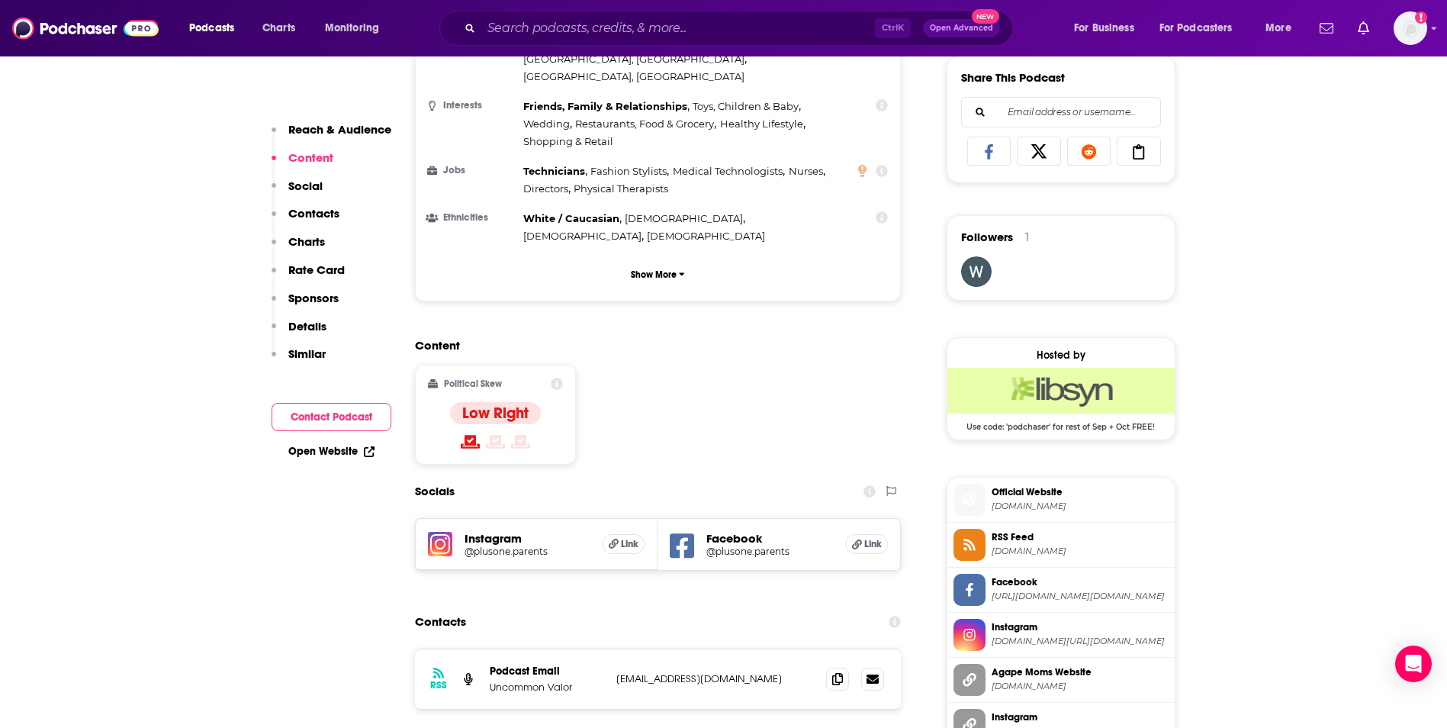
scroll to position [1007, 0]
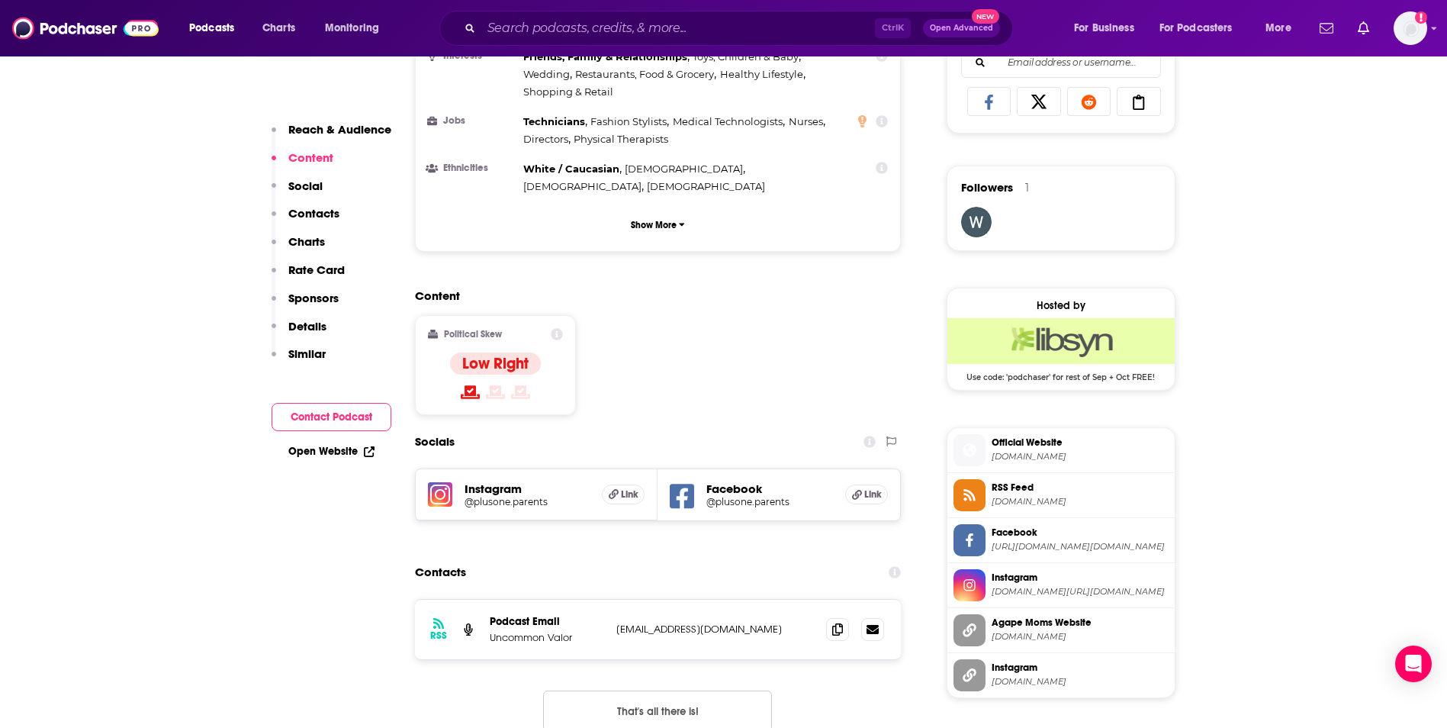
click at [751, 622] on p "[EMAIL_ADDRESS][DOMAIN_NAME]" at bounding box center [715, 628] width 198 height 13
copy div "[EMAIL_ADDRESS][DOMAIN_NAME] [EMAIL_ADDRESS][DOMAIN_NAME]"
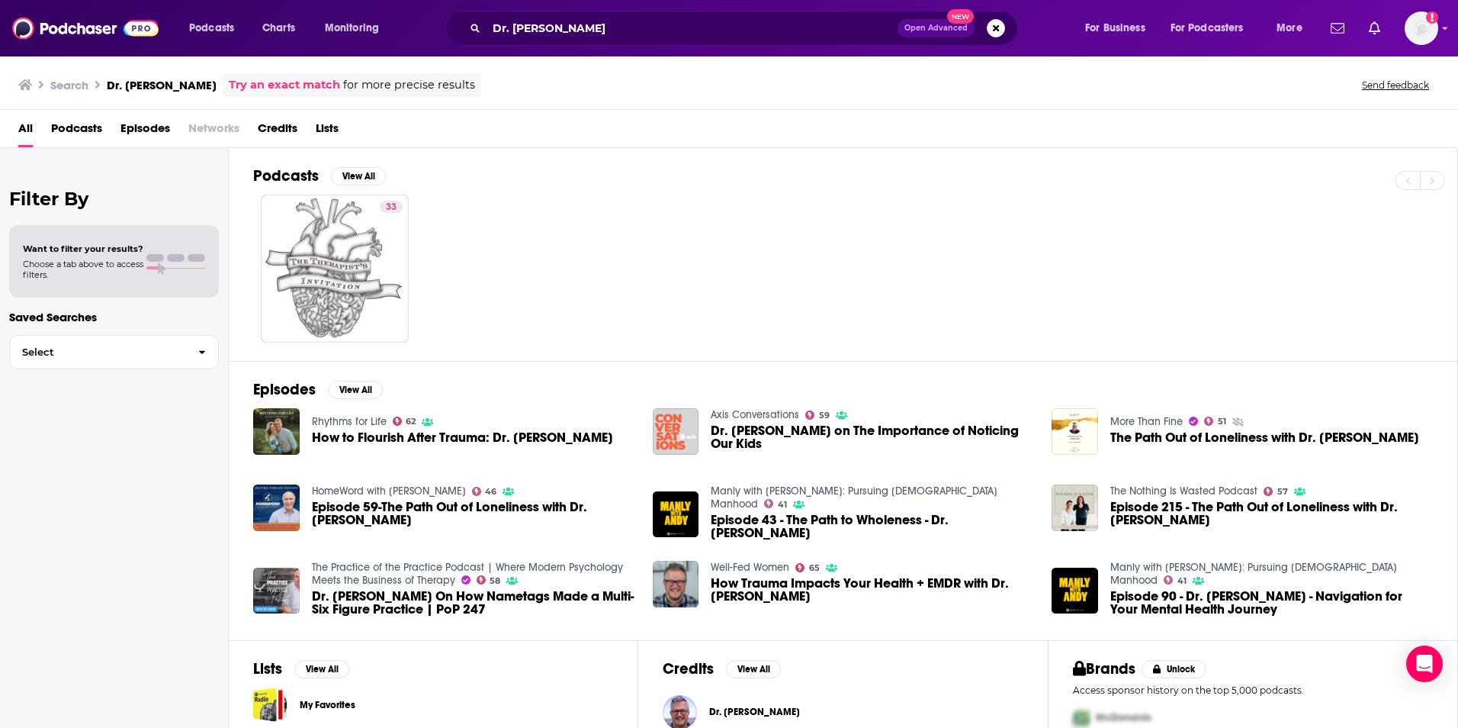
click at [724, 317] on div "33" at bounding box center [855, 269] width 1204 height 148
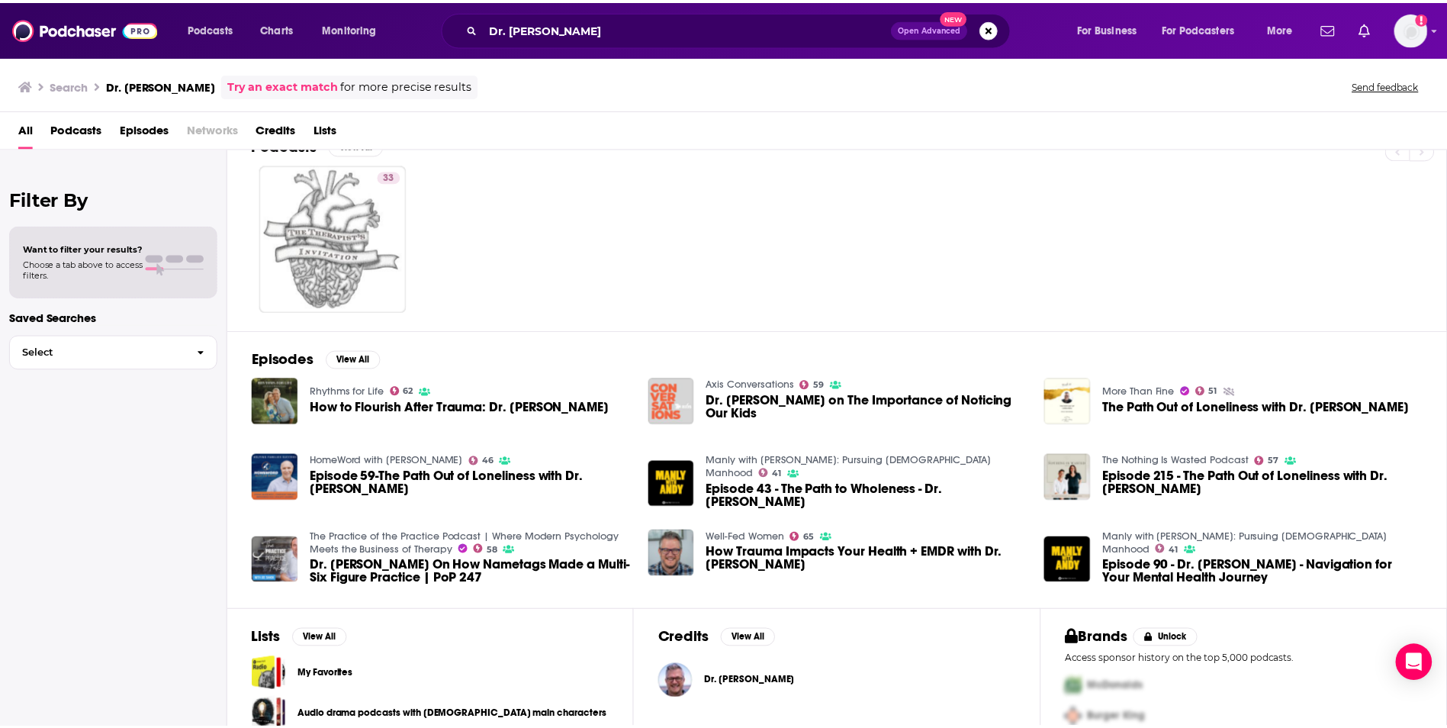
scroll to position [91, 0]
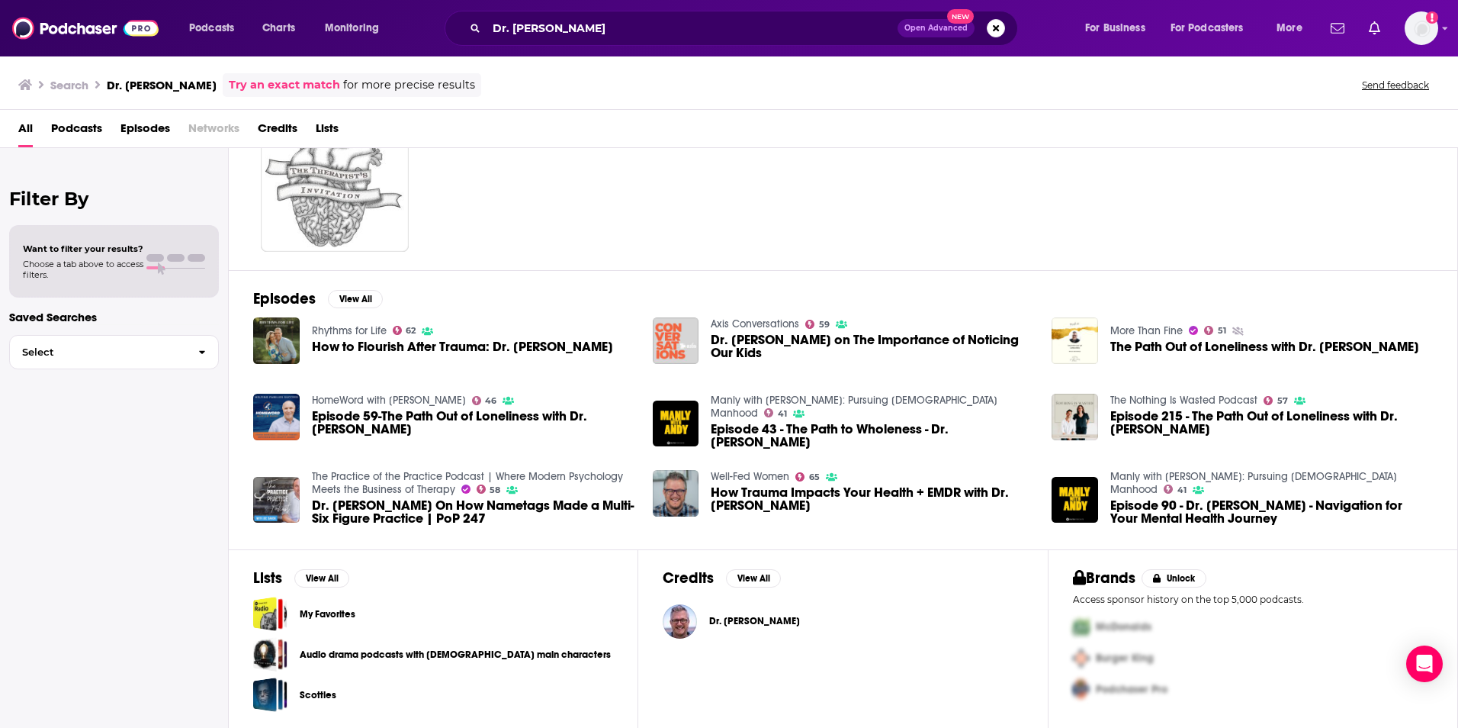
click at [760, 617] on span "Dr. [PERSON_NAME]" at bounding box center [754, 621] width 91 height 12
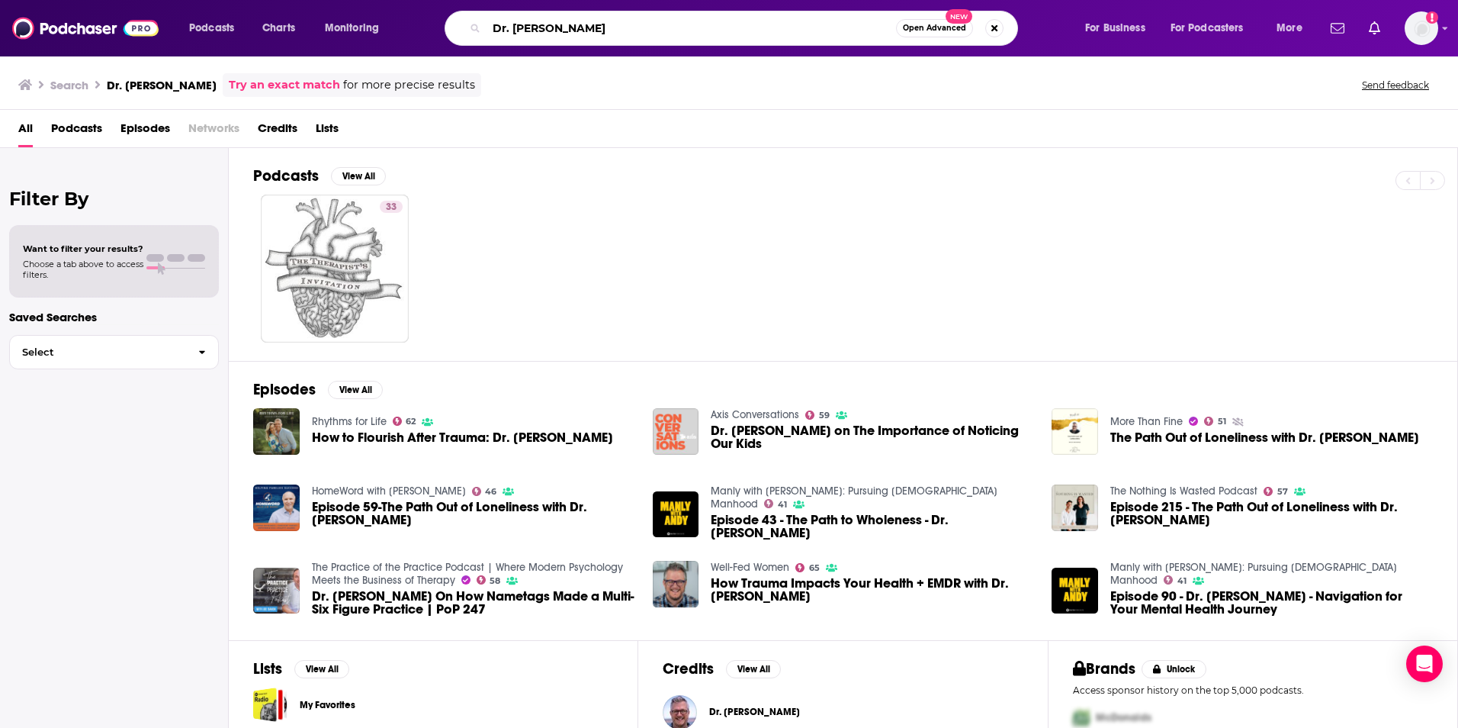
click at [553, 27] on input "Dr. [PERSON_NAME]" at bounding box center [692, 28] width 410 height 24
type input "Family Talk"
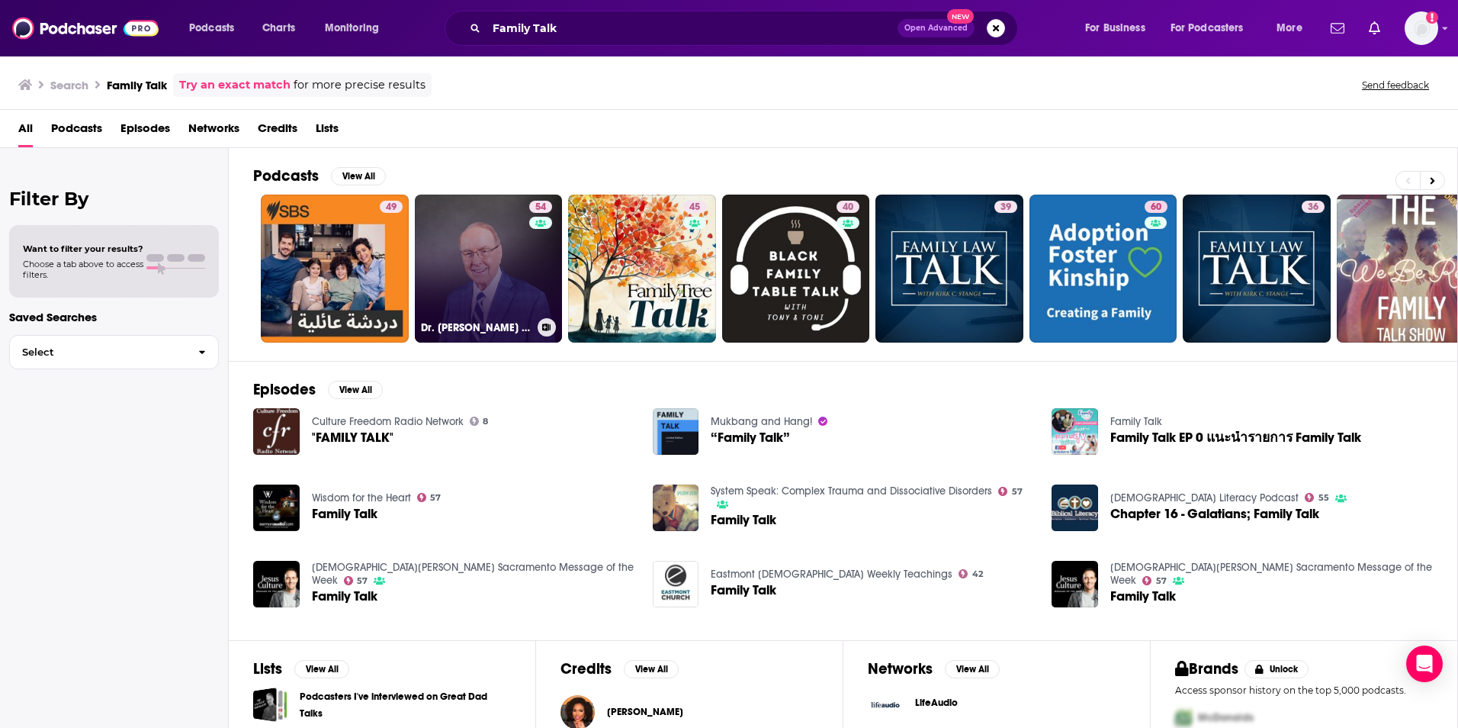
click at [492, 260] on link "54 Dr. [PERSON_NAME] Family Talk" at bounding box center [489, 269] width 148 height 148
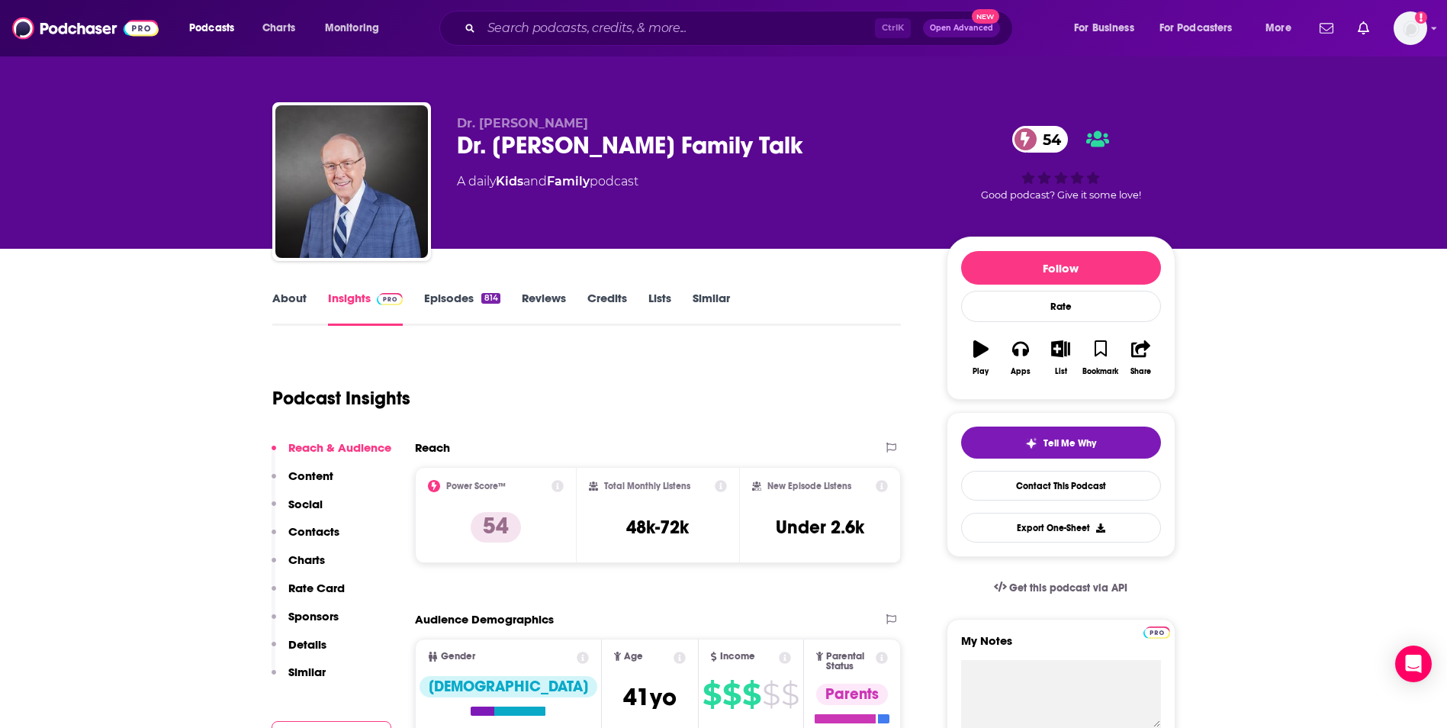
click at [456, 304] on link "Episodes 814" at bounding box center [462, 308] width 76 height 35
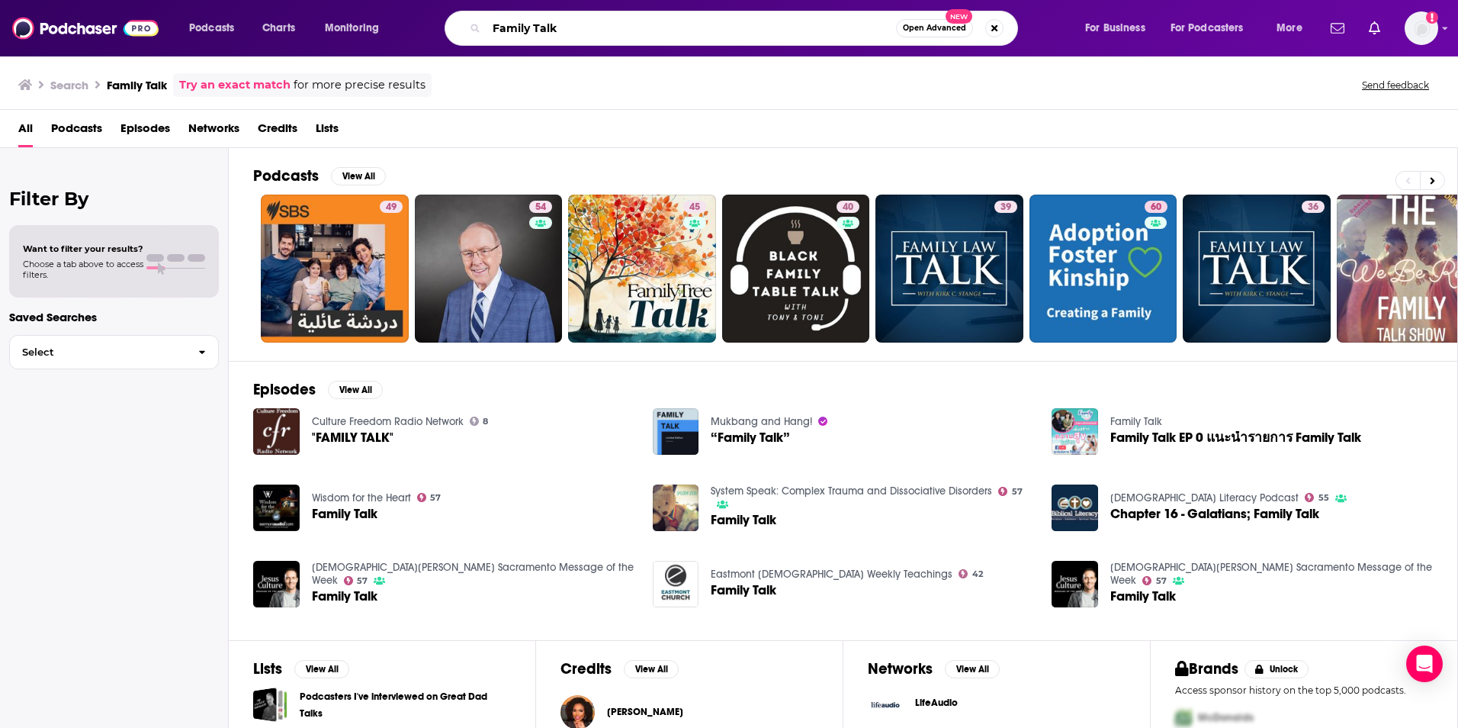
click at [548, 29] on input "Family Talk" at bounding box center [692, 28] width 410 height 24
type input "Dr. [PERSON_NAME]"
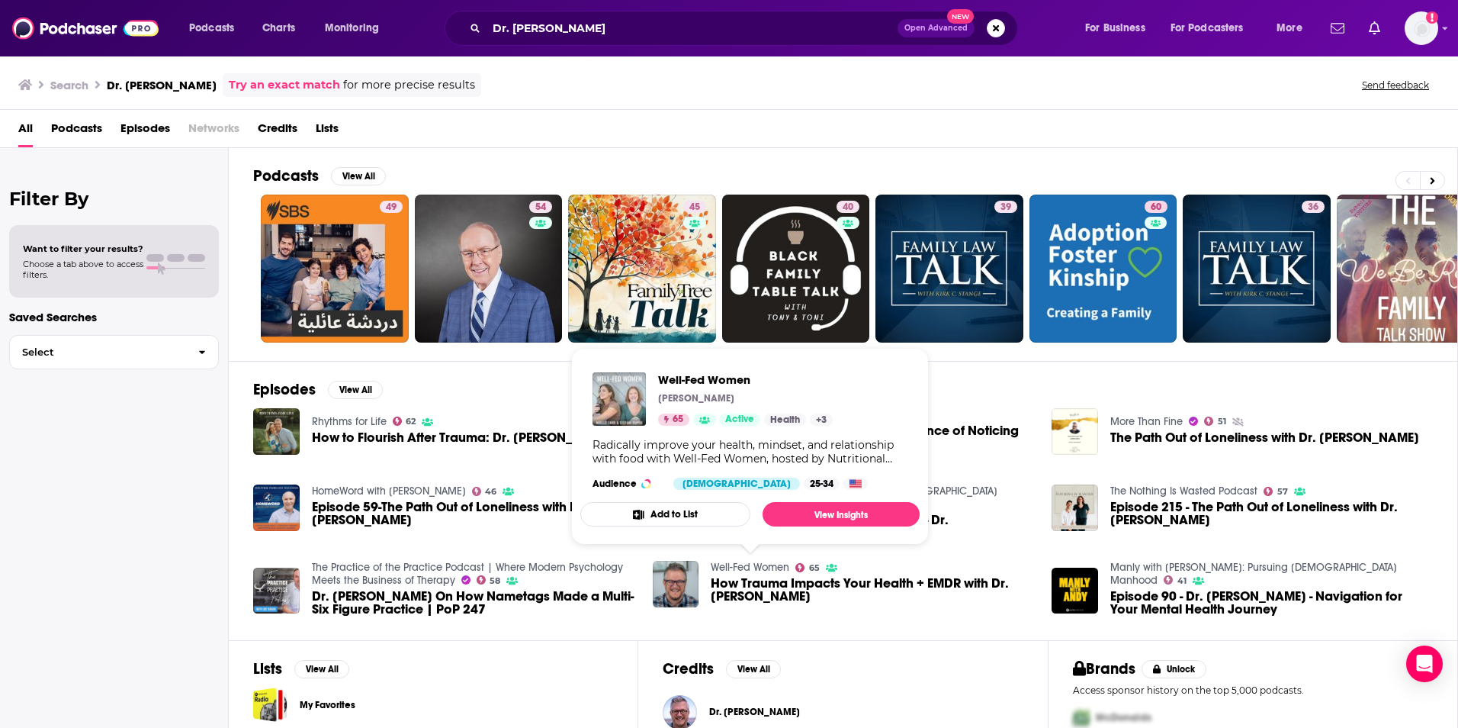
click at [722, 566] on link "Well-Fed Women" at bounding box center [750, 567] width 79 height 13
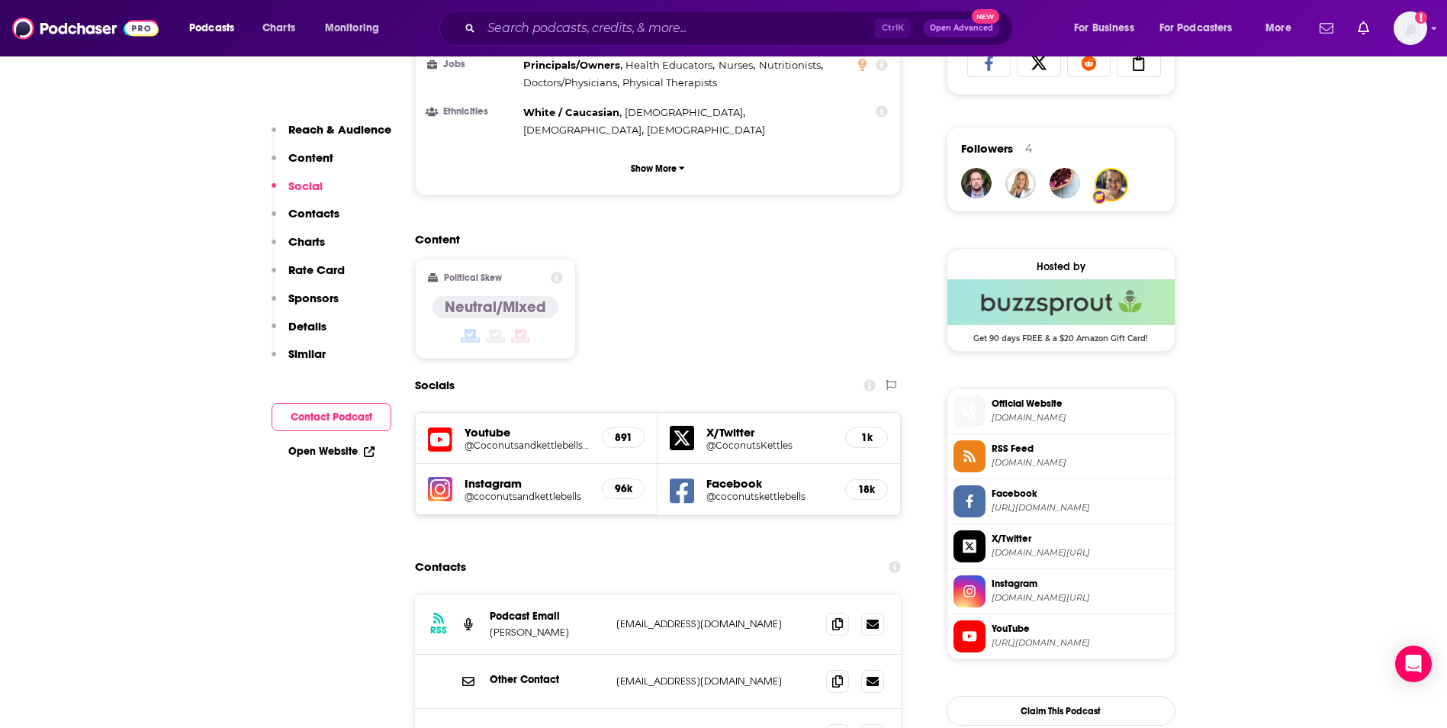
scroll to position [1068, 0]
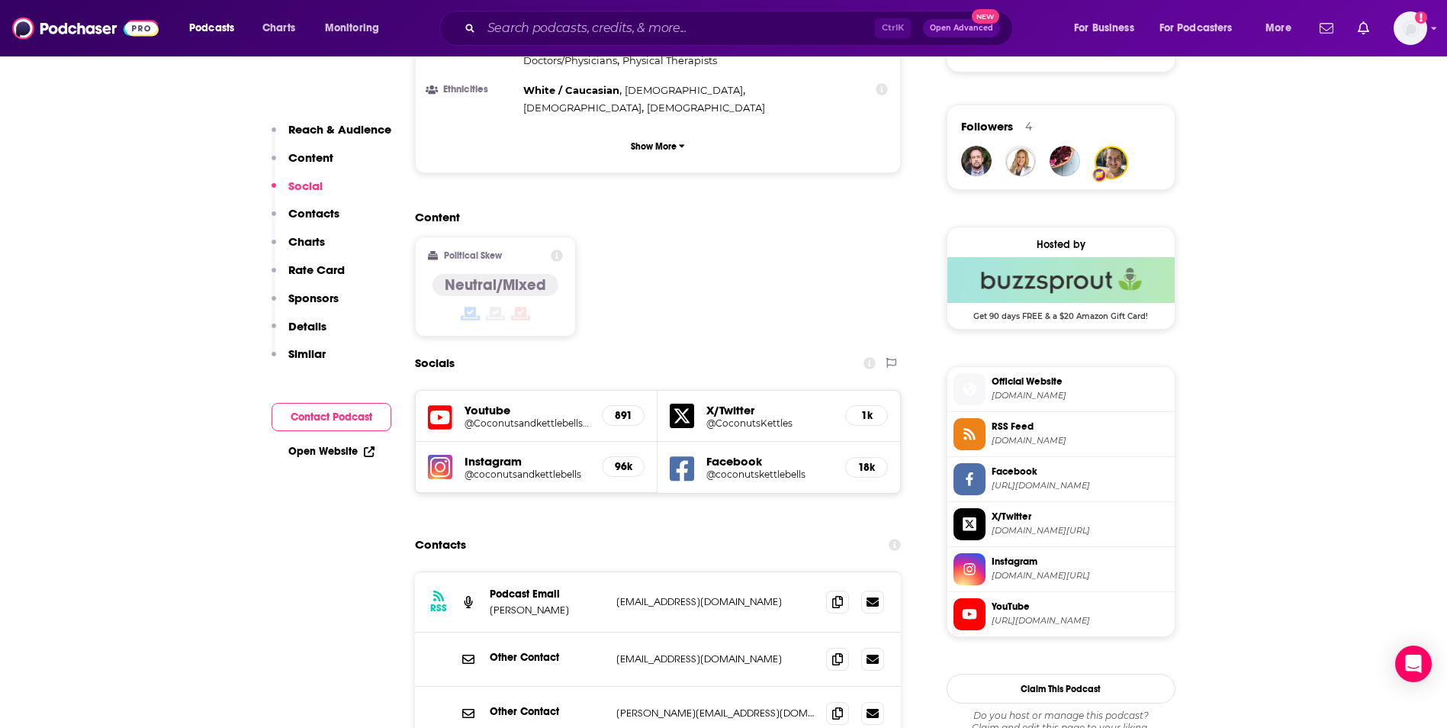
click at [753, 595] on p "[EMAIL_ADDRESS][DOMAIN_NAME]" at bounding box center [715, 601] width 198 height 13
copy div "[EMAIL_ADDRESS][DOMAIN_NAME] [EMAIL_ADDRESS][DOMAIN_NAME]"
click at [491, 27] on input "Search podcasts, credits, & more..." at bounding box center [678, 28] width 394 height 24
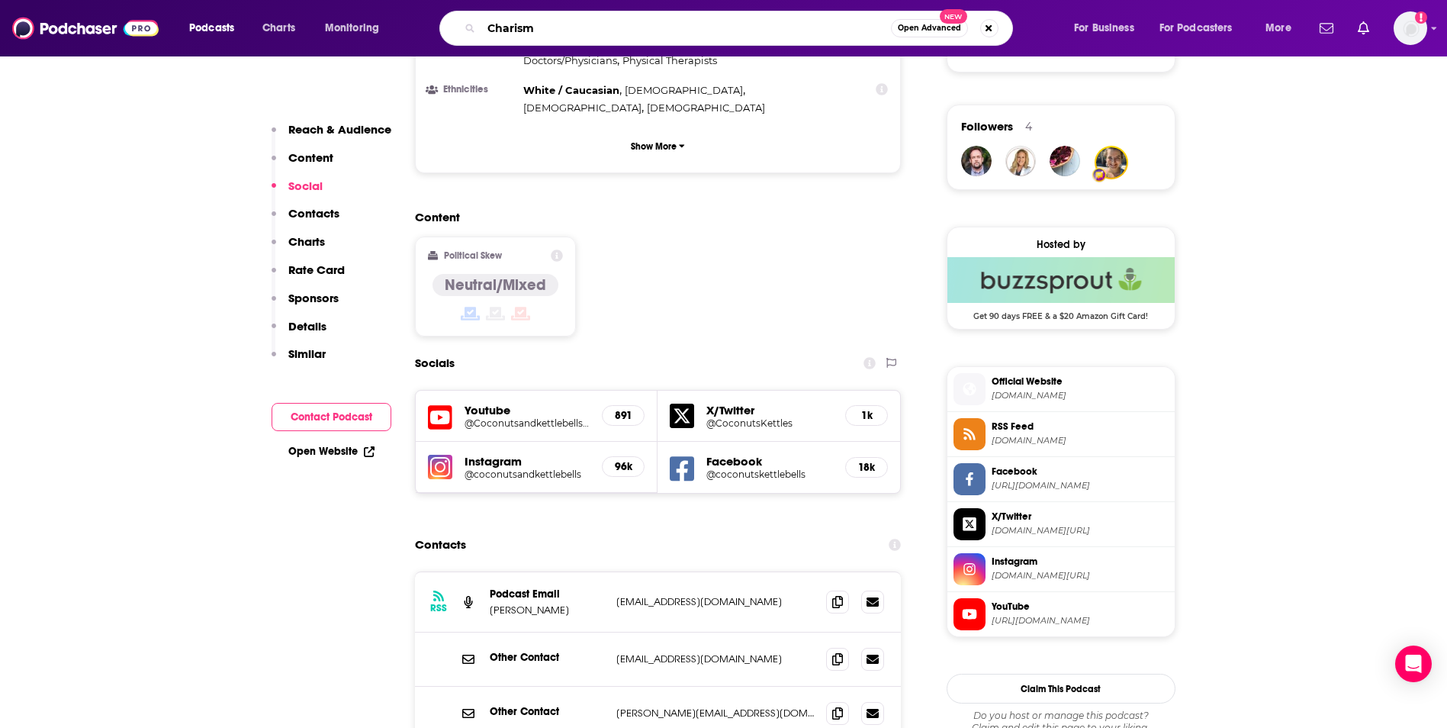
type input "[DEMOGRAPHIC_DATA]"
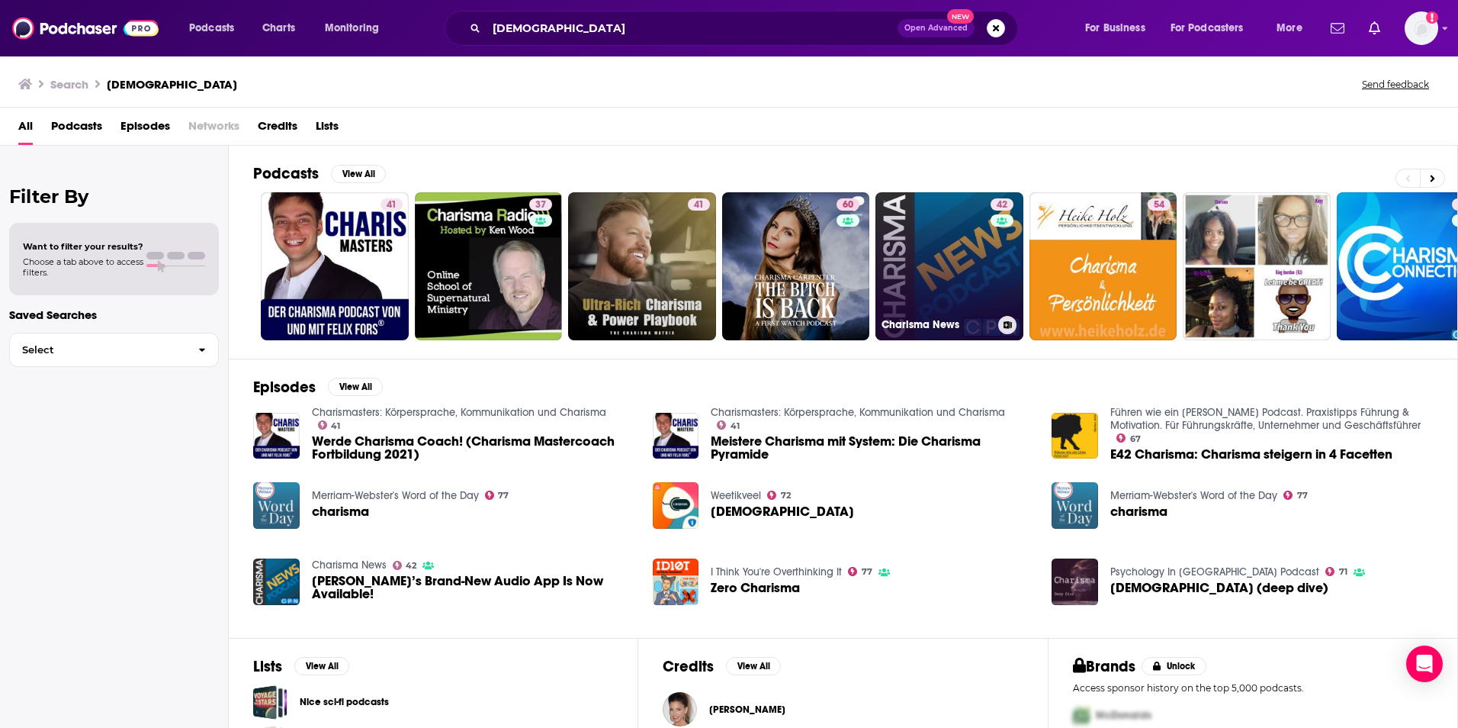
click at [933, 296] on link "42 Charisma News" at bounding box center [950, 266] width 148 height 148
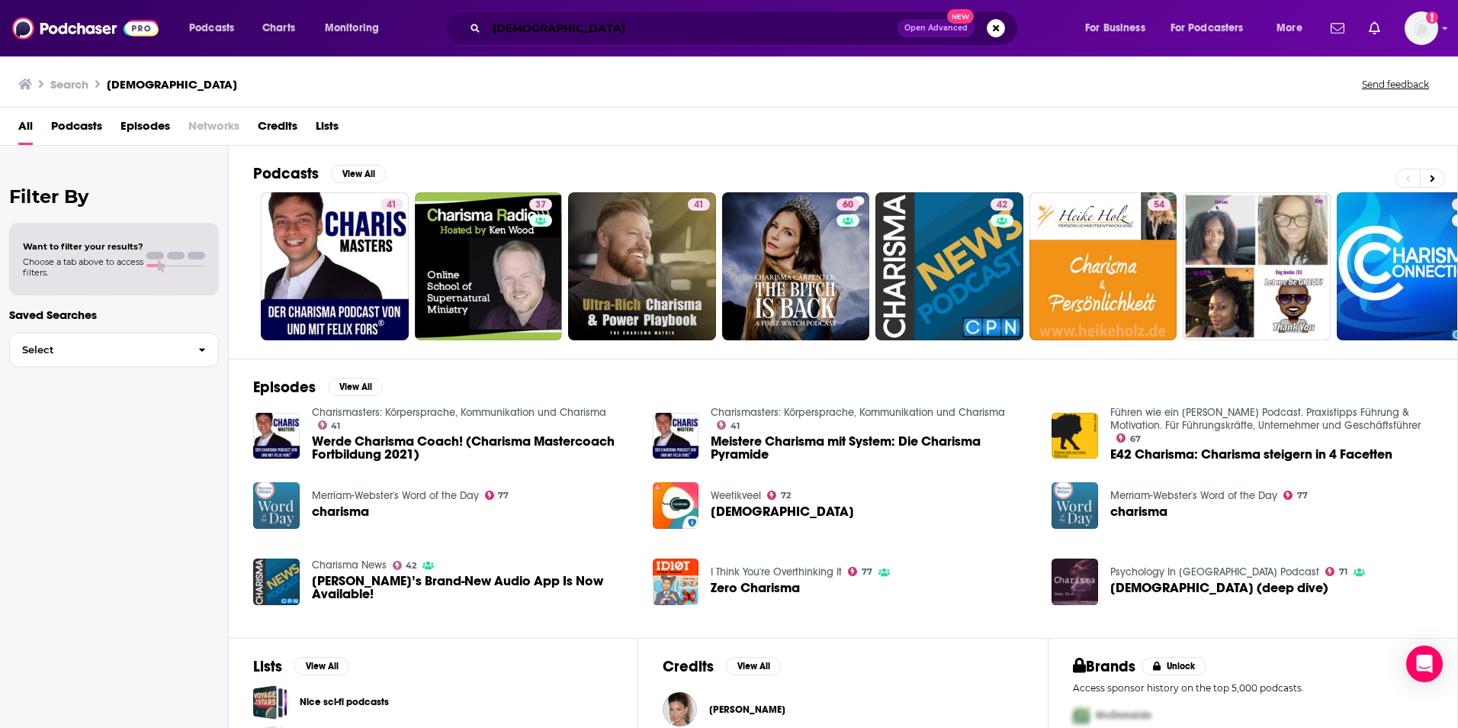
click at [592, 21] on input "[DEMOGRAPHIC_DATA]" at bounding box center [692, 28] width 411 height 24
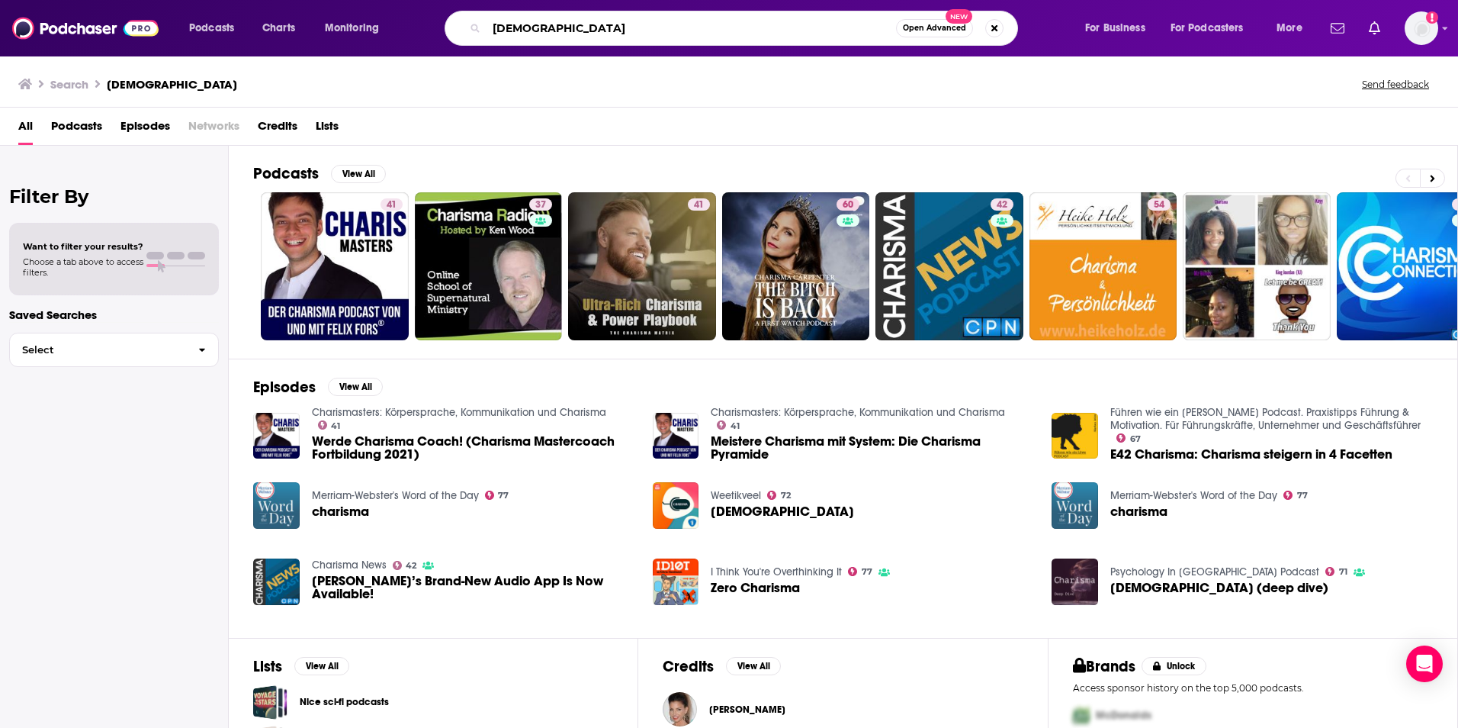
click at [592, 21] on input "[DEMOGRAPHIC_DATA]" at bounding box center [692, 28] width 410 height 24
type input "[DATE] with [PERSON_NAME] and [PERSON_NAME]"
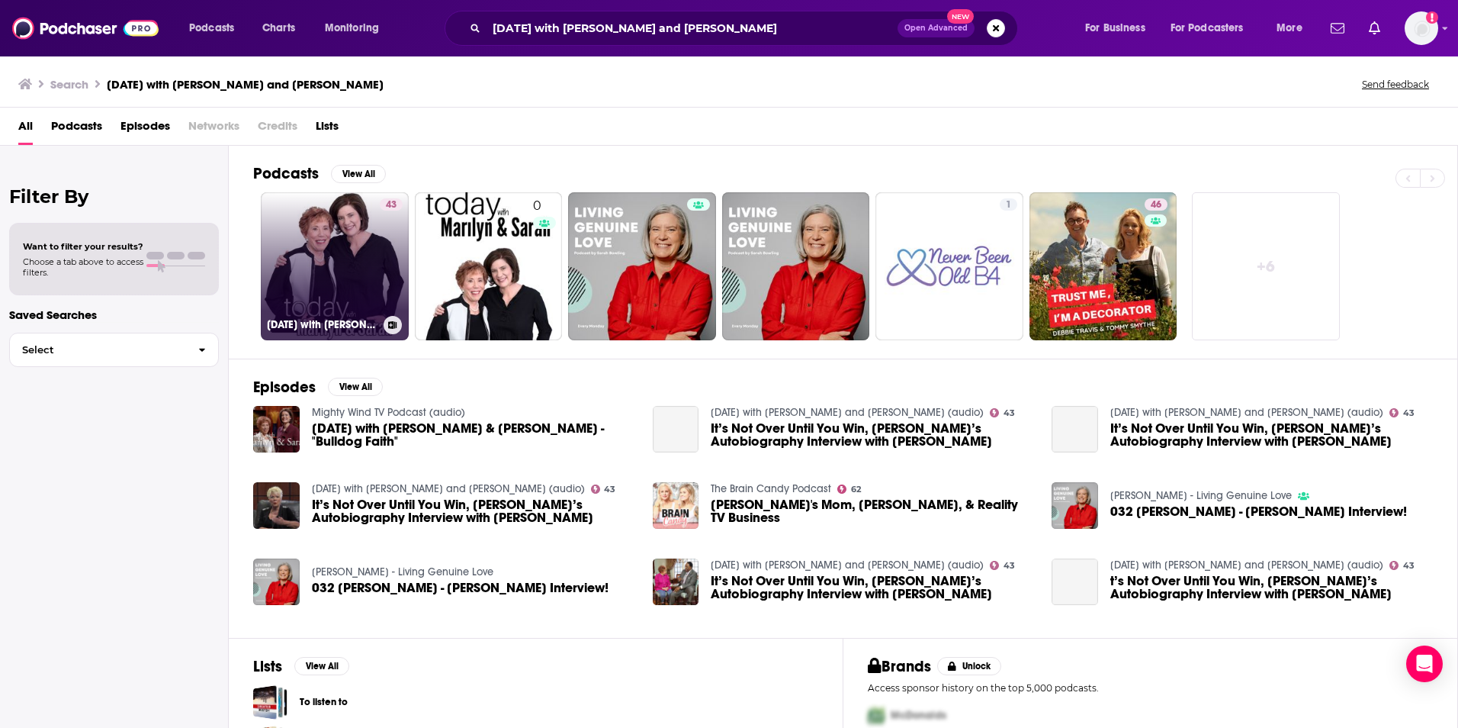
click at [337, 251] on link "43 [DATE] with [PERSON_NAME] and [PERSON_NAME] (audio)" at bounding box center [335, 266] width 148 height 148
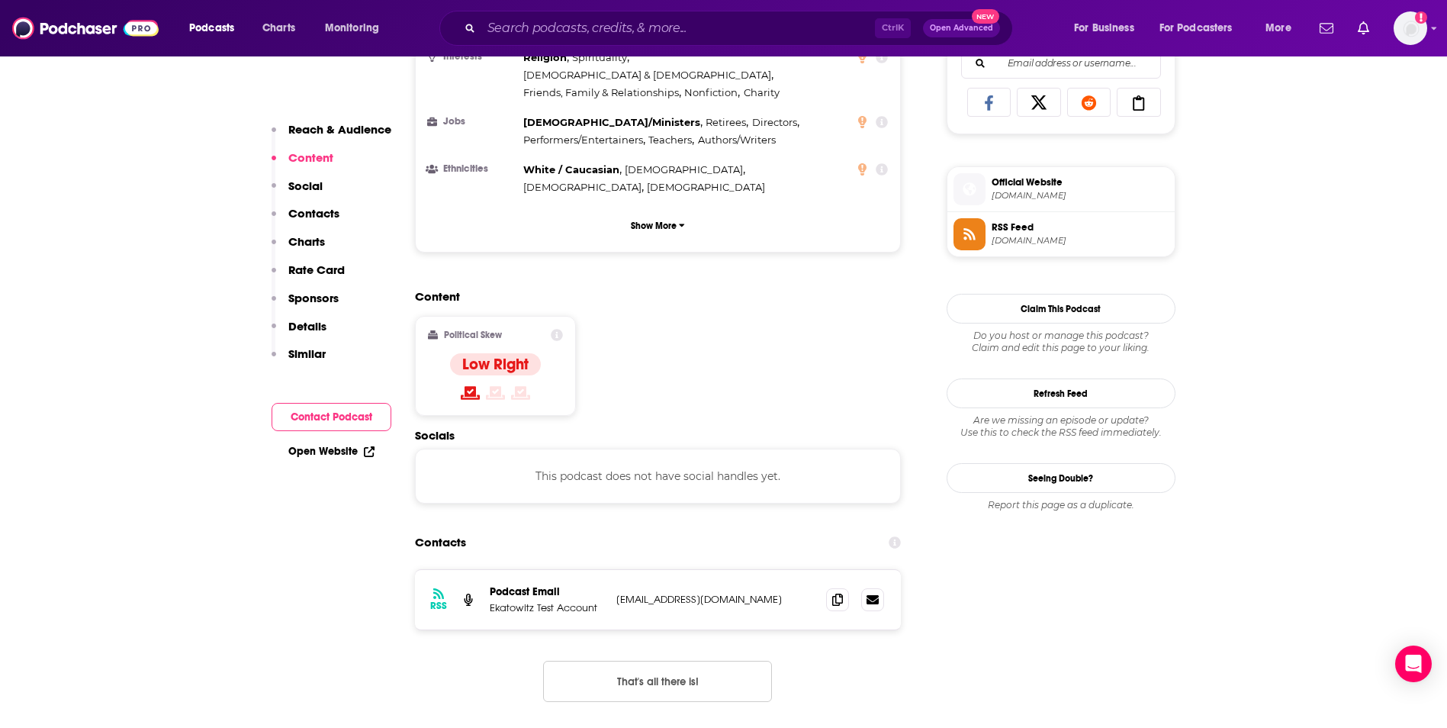
scroll to position [1007, 0]
click at [751, 592] on p "[EMAIL_ADDRESS][DOMAIN_NAME]" at bounding box center [715, 598] width 198 height 13
copy div "[EMAIL_ADDRESS][DOMAIN_NAME] [EMAIL_ADDRESS][DOMAIN_NAME]"
